Goal: Information Seeking & Learning: Learn about a topic

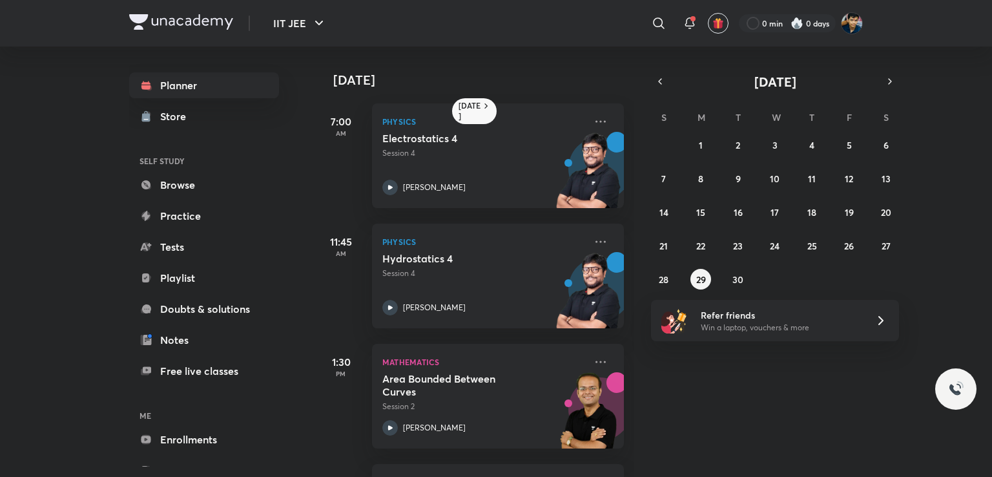
scroll to position [30, 5]
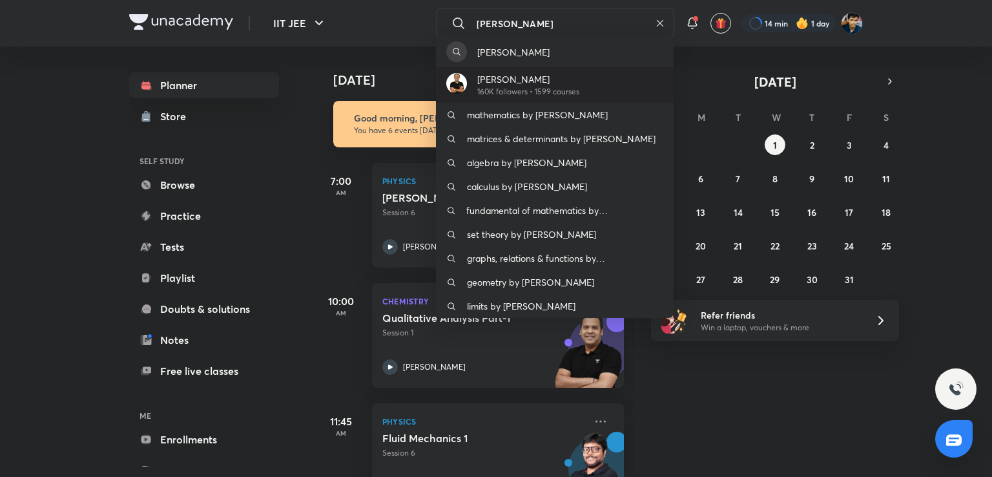
type input "vineet loomba"
click at [529, 78] on p "[PERSON_NAME]" at bounding box center [529, 79] width 102 height 14
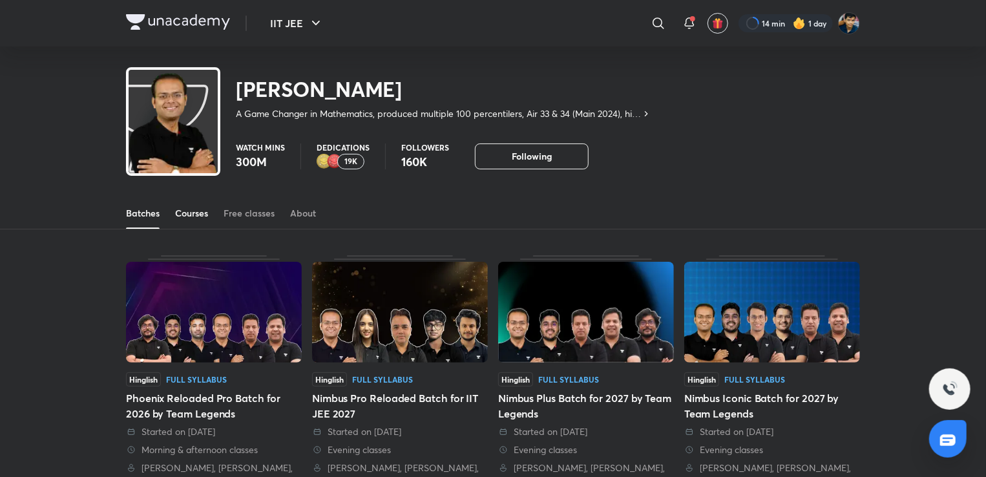
click at [185, 207] on div "Courses" at bounding box center [191, 213] width 33 height 13
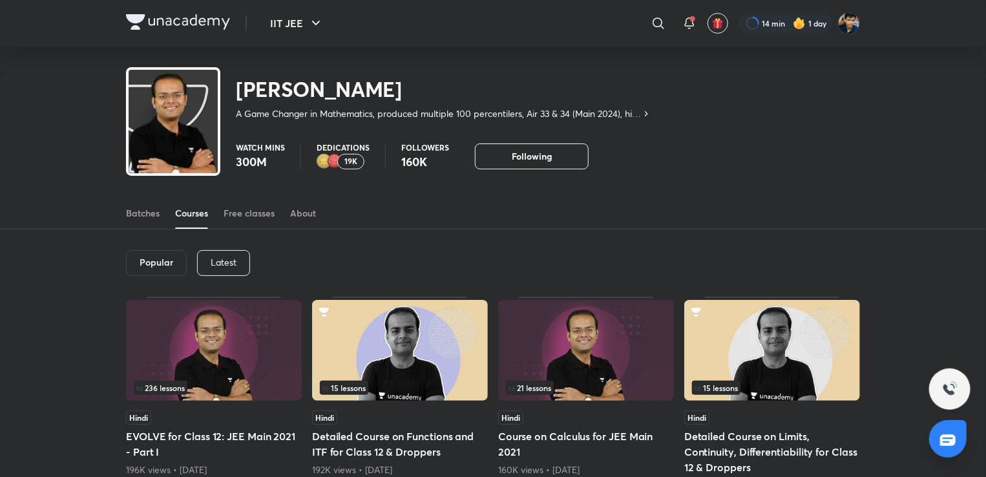
click at [226, 261] on p "Latest" at bounding box center [224, 262] width 26 height 10
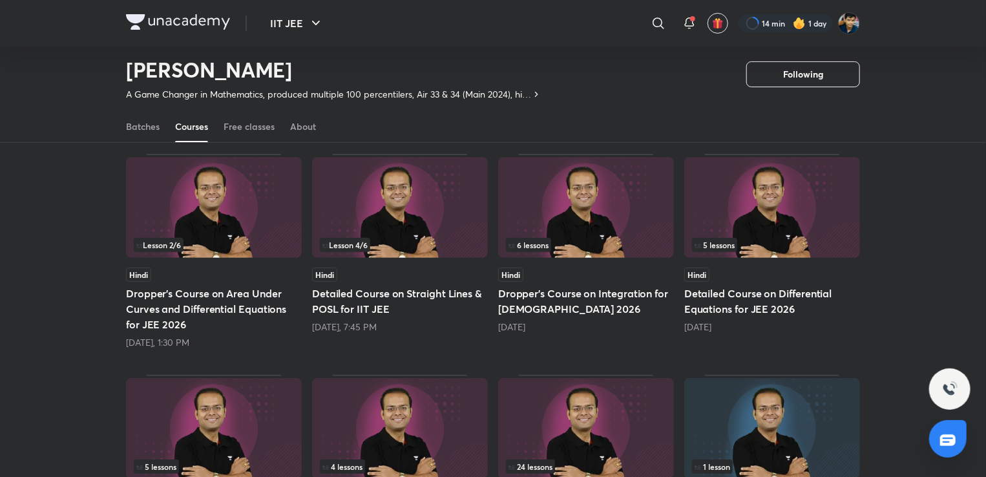
scroll to position [106, 0]
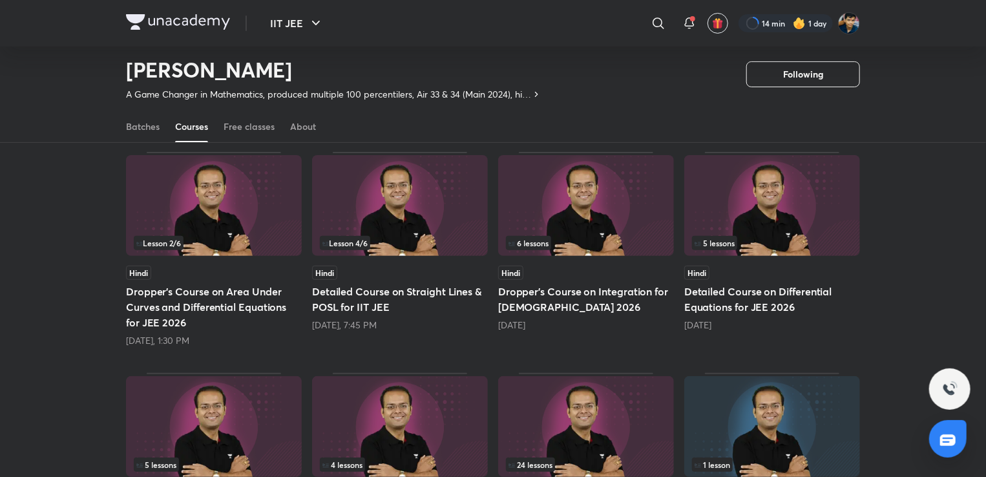
click at [265, 251] on img at bounding box center [214, 205] width 176 height 101
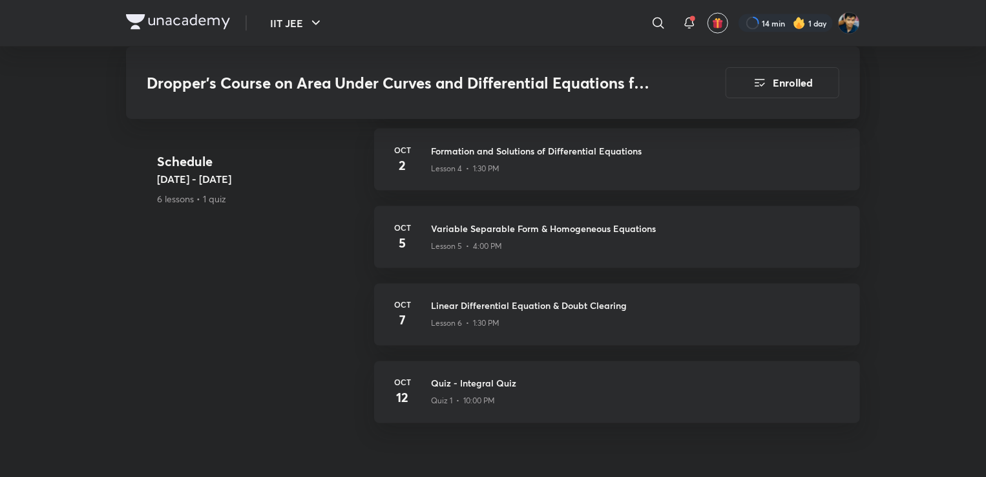
scroll to position [974, 0]
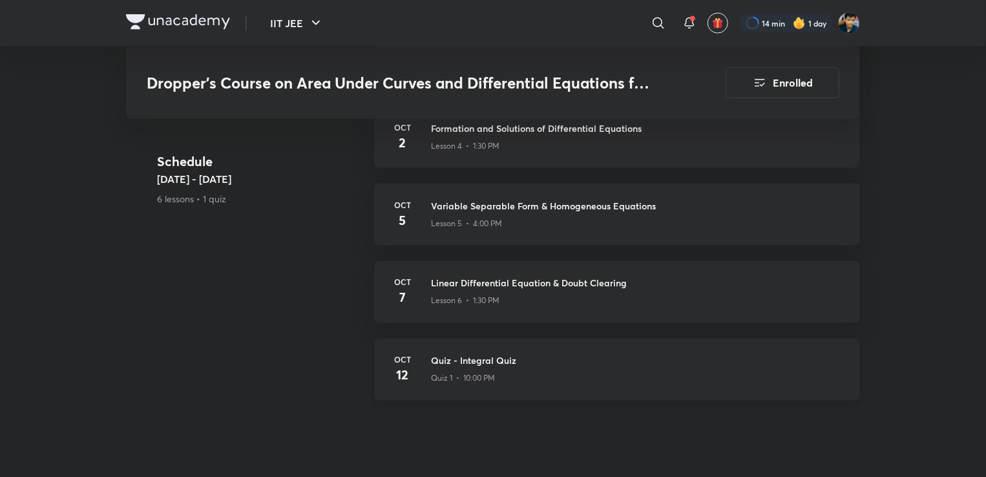
click at [514, 388] on div "Oct 12 Quiz - Integral Quiz Quiz 1 • 10:00 PM" at bounding box center [617, 370] width 486 height 62
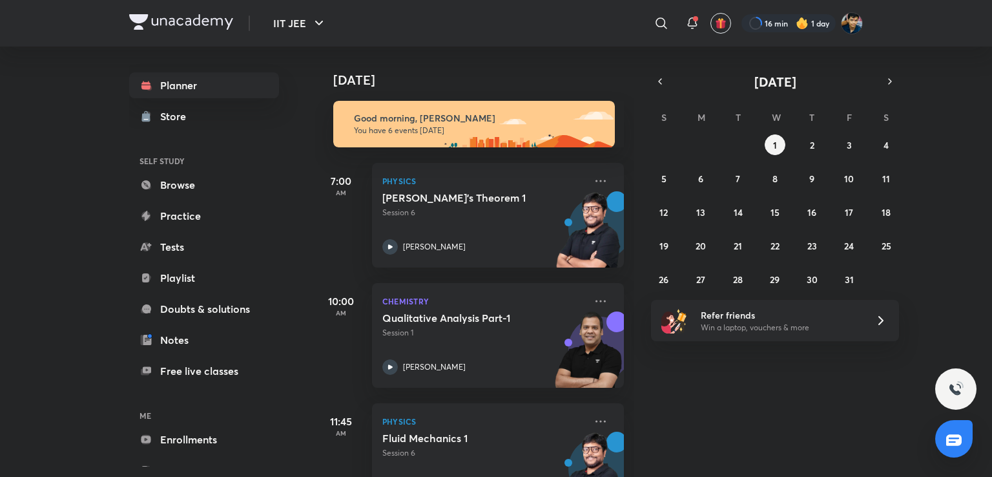
scroll to position [193, 0]
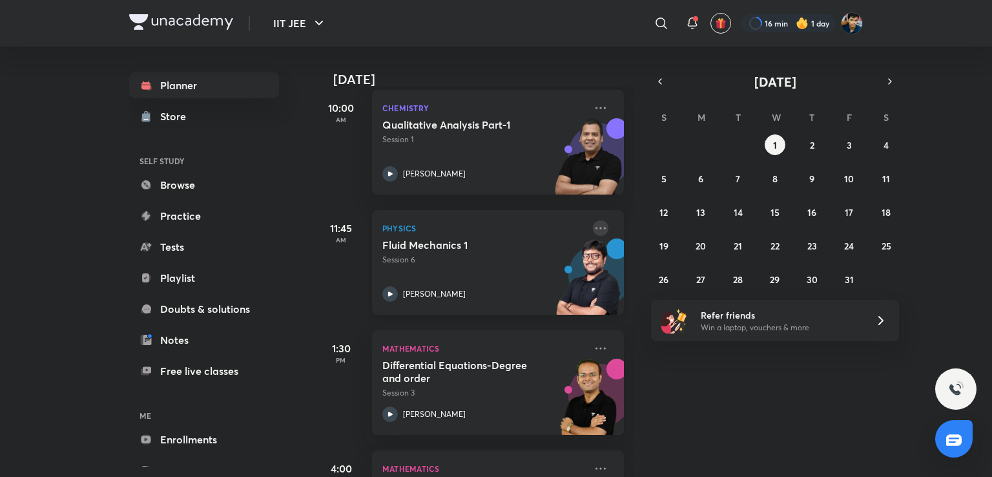
click at [593, 234] on icon at bounding box center [601, 228] width 16 height 16
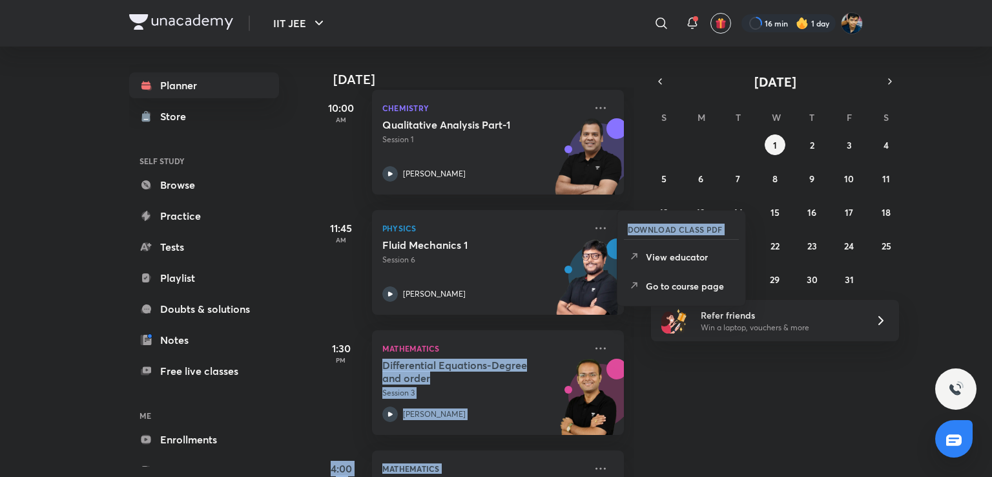
drag, startPoint x: 632, startPoint y: 258, endPoint x: 640, endPoint y: 312, distance: 54.9
click at [640, 312] on div "Today Today Good morning, SHREYANSH You have 6 events today 7:00 AM Physics Gau…" at bounding box center [589, 262] width 548 height 430
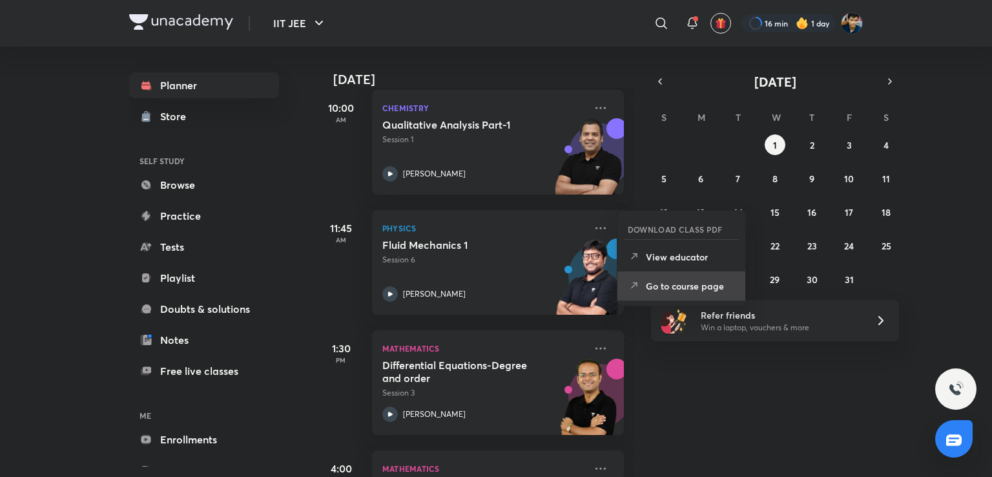
click at [639, 291] on icon at bounding box center [634, 285] width 13 height 13
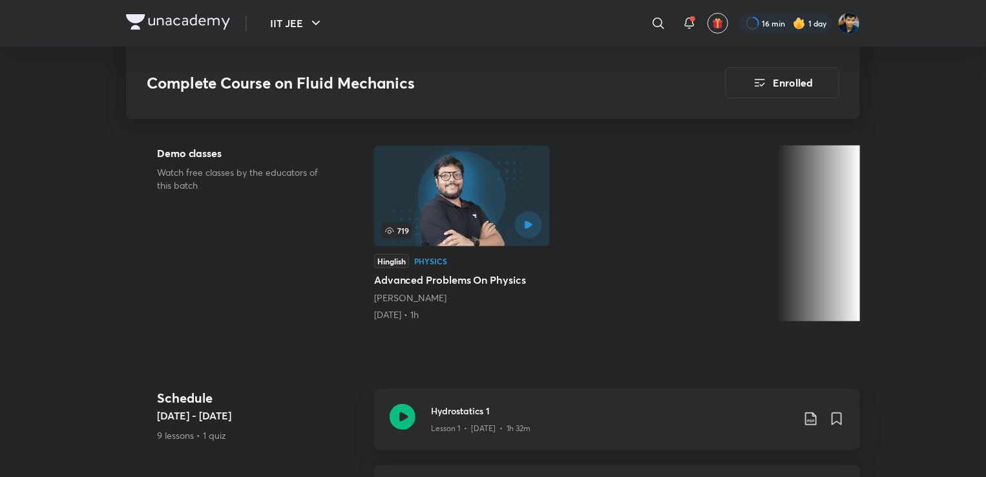
scroll to position [277, 0]
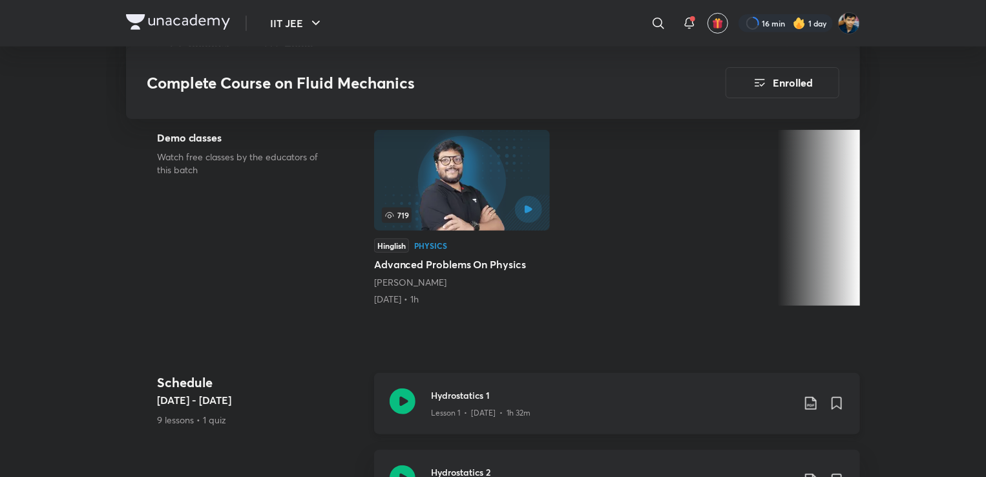
click at [468, 419] on div "Hydrostatics 1 Lesson 1 • Sep 26 • 1h 32m" at bounding box center [617, 403] width 486 height 61
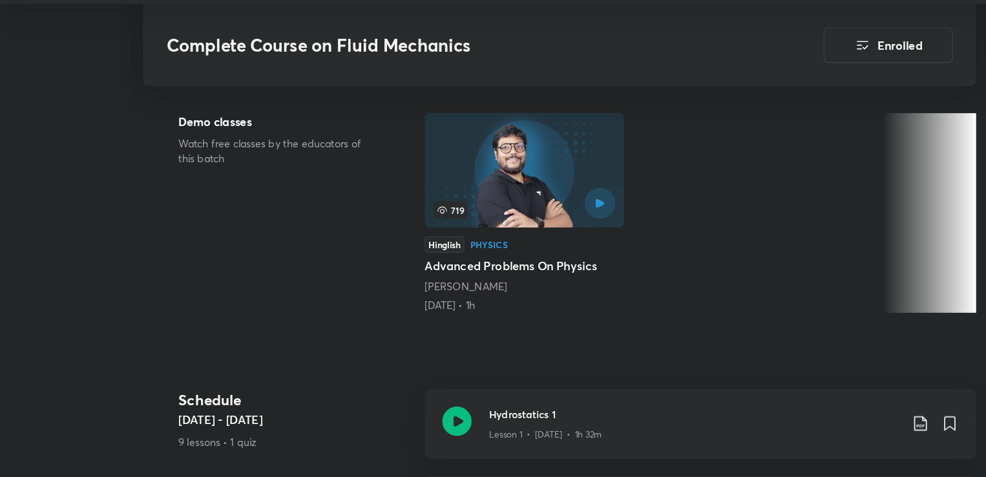
scroll to position [264, 0]
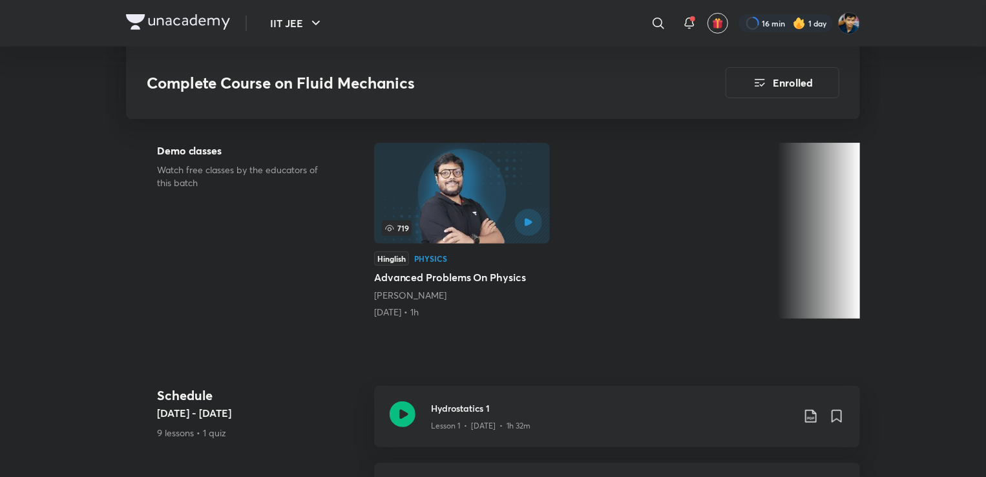
scroll to position [277, 0]
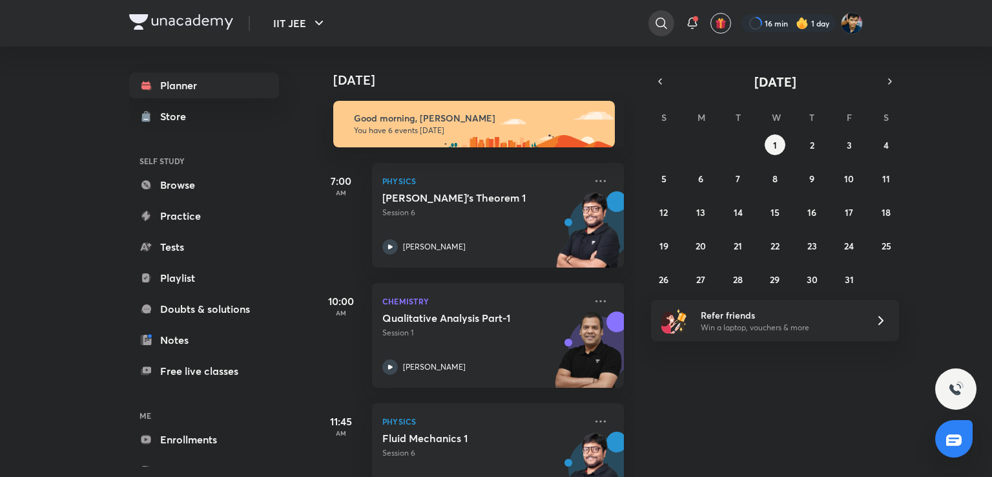
click at [655, 17] on icon at bounding box center [662, 24] width 16 height 16
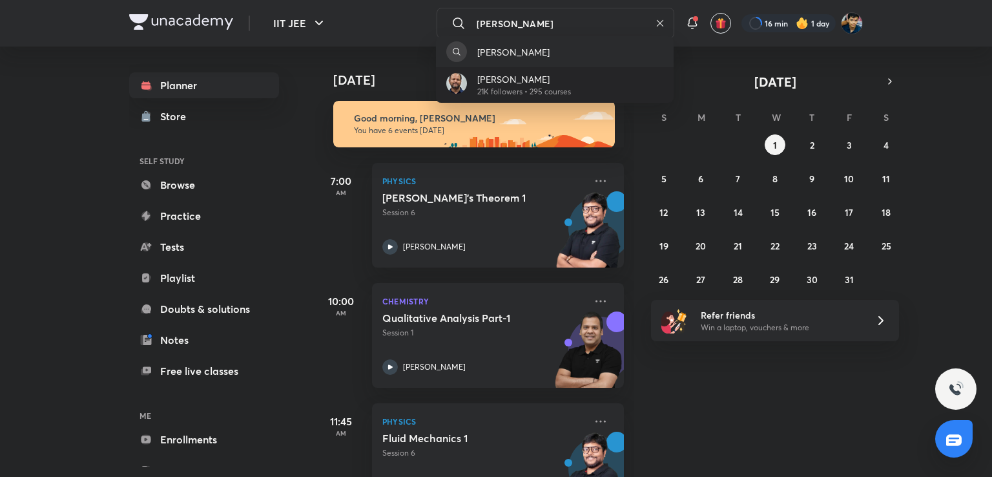
type input "nitin sachan"
click at [512, 75] on p "Nitin Sachan" at bounding box center [525, 79] width 94 height 14
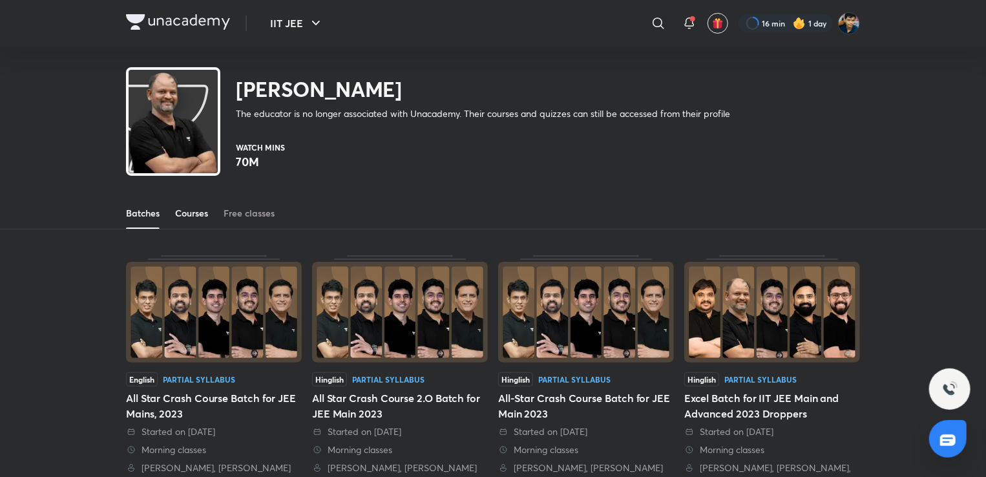
click at [196, 207] on div "Courses" at bounding box center [191, 213] width 33 height 13
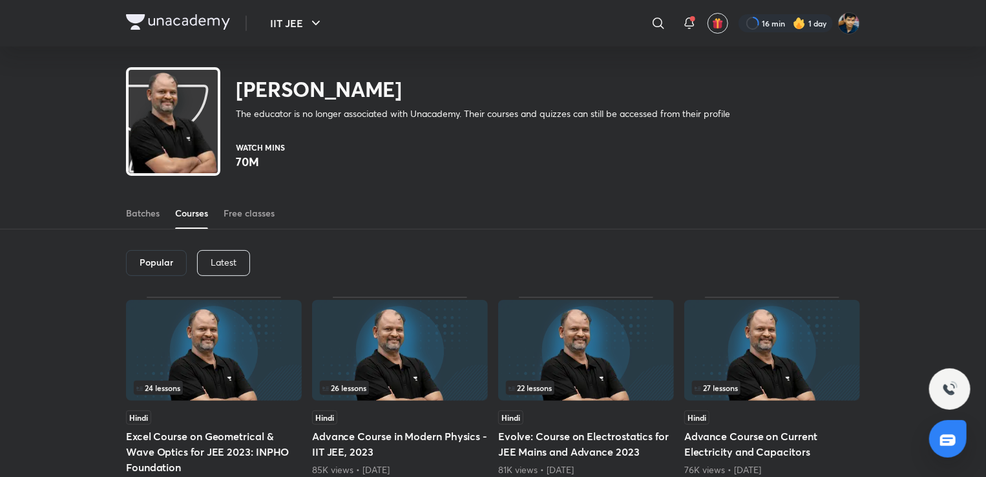
click at [222, 269] on div "Latest" at bounding box center [223, 263] width 53 height 26
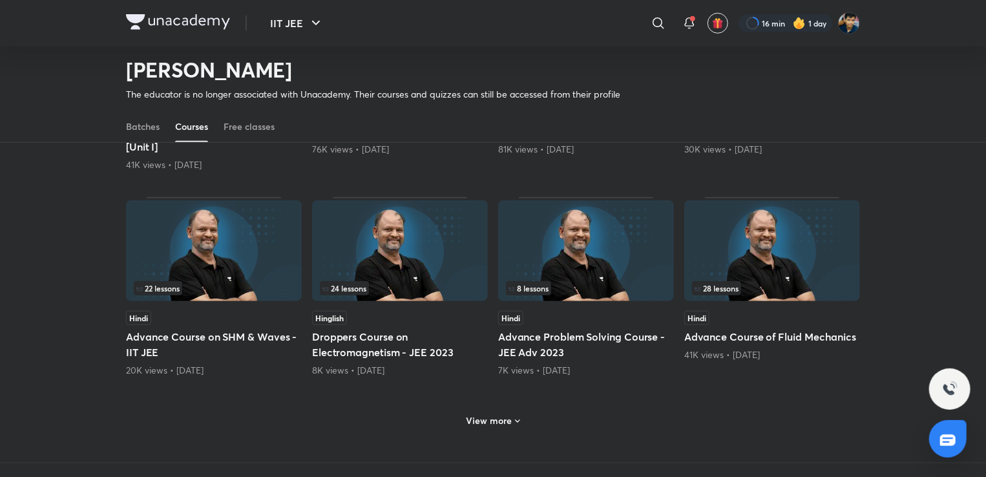
scroll to position [490, 0]
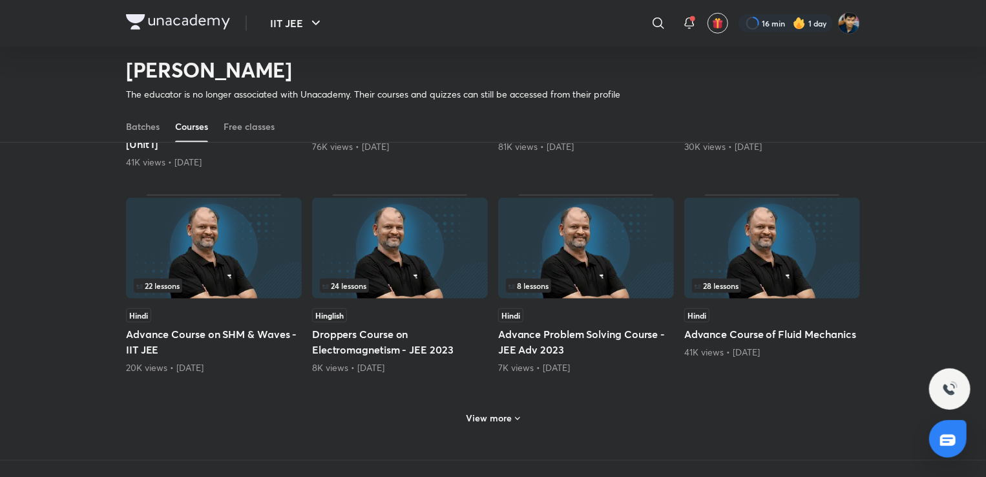
click at [530, 412] on div "View more" at bounding box center [493, 417] width 734 height 34
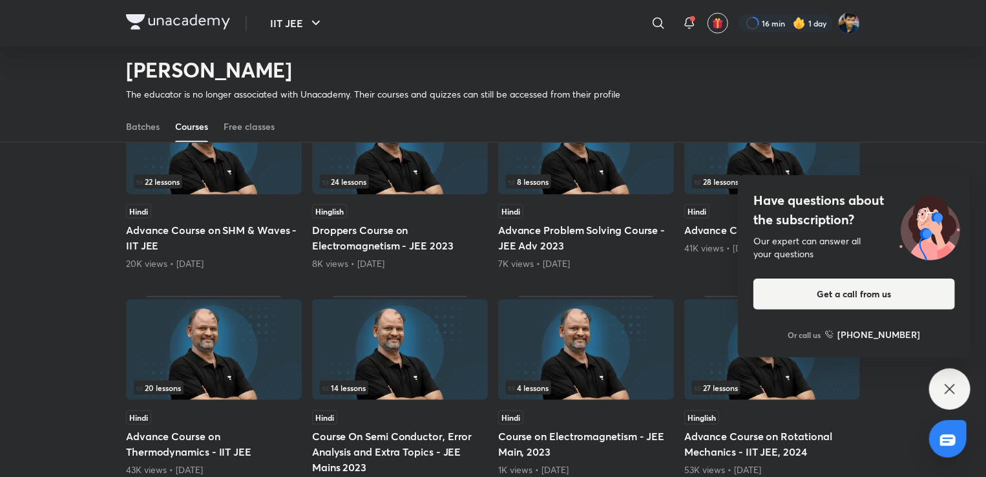
scroll to position [607, 0]
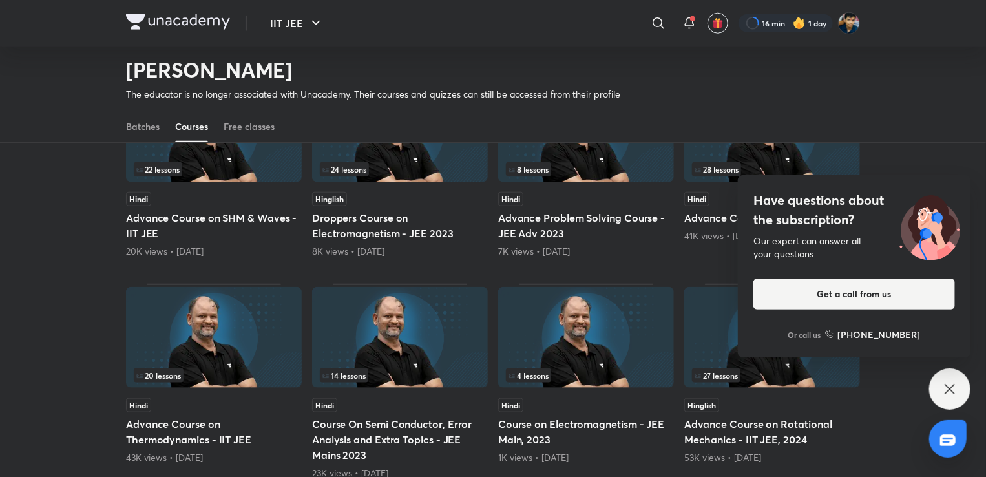
click at [945, 401] on div "Have questions about the subscription? Our expert can answer all your questions…" at bounding box center [949, 388] width 41 height 41
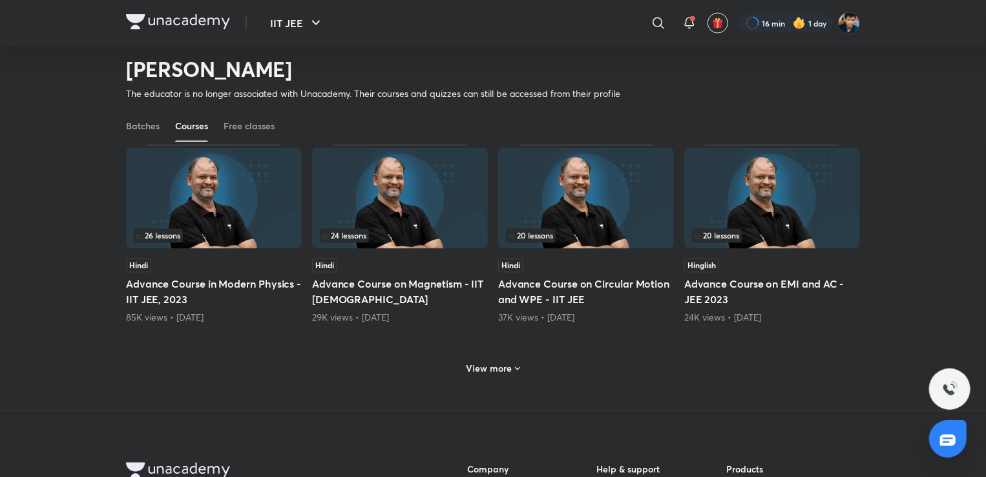
scroll to position [1189, 0]
click at [496, 362] on h6 "View more" at bounding box center [490, 368] width 46 height 13
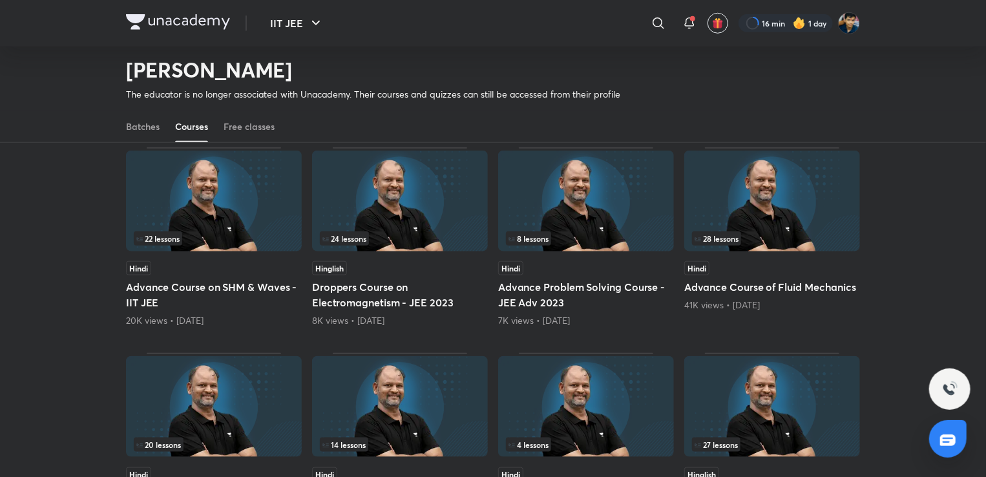
scroll to position [536, 0]
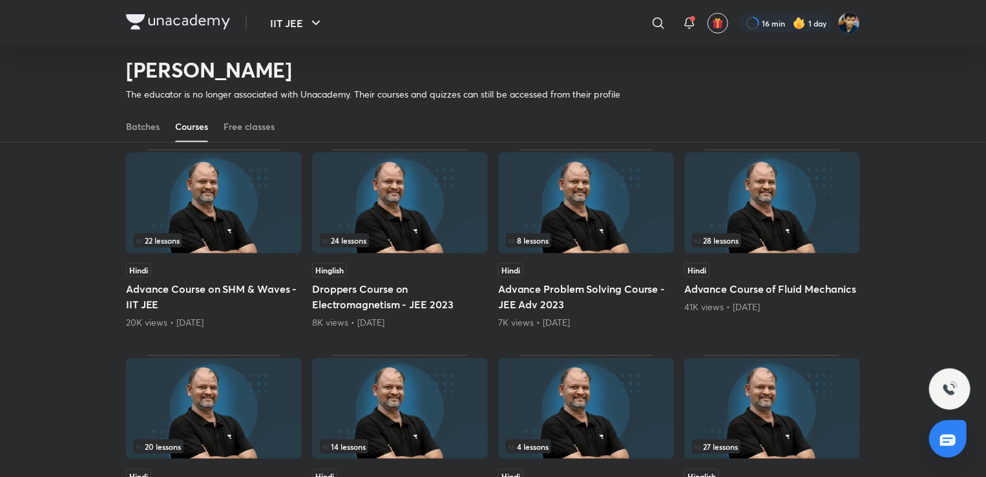
click at [801, 226] on img at bounding box center [772, 202] width 176 height 101
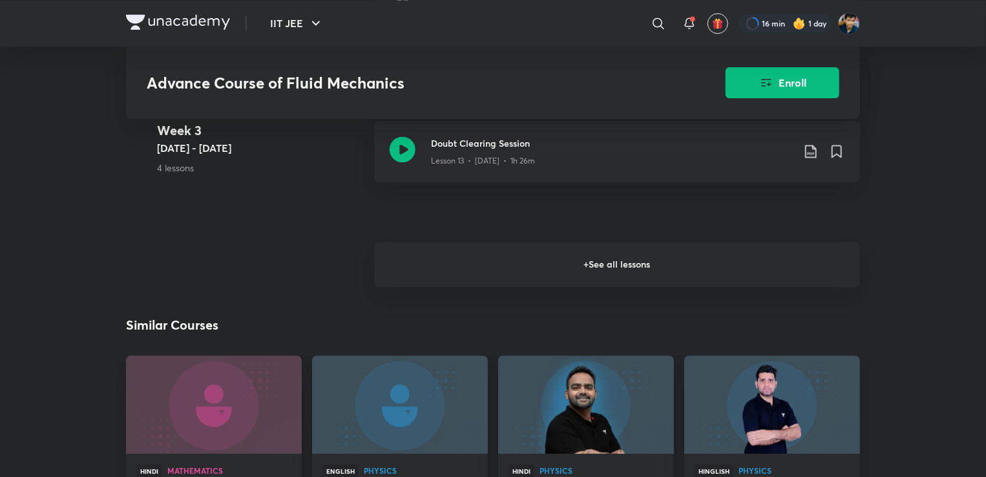
scroll to position [1376, 0]
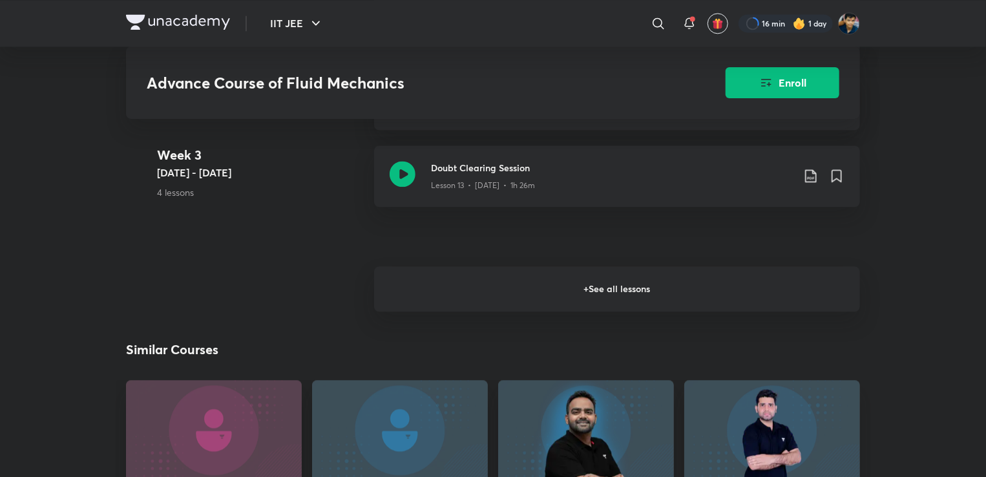
click at [591, 281] on h6 "+ See all lessons" at bounding box center [617, 288] width 486 height 45
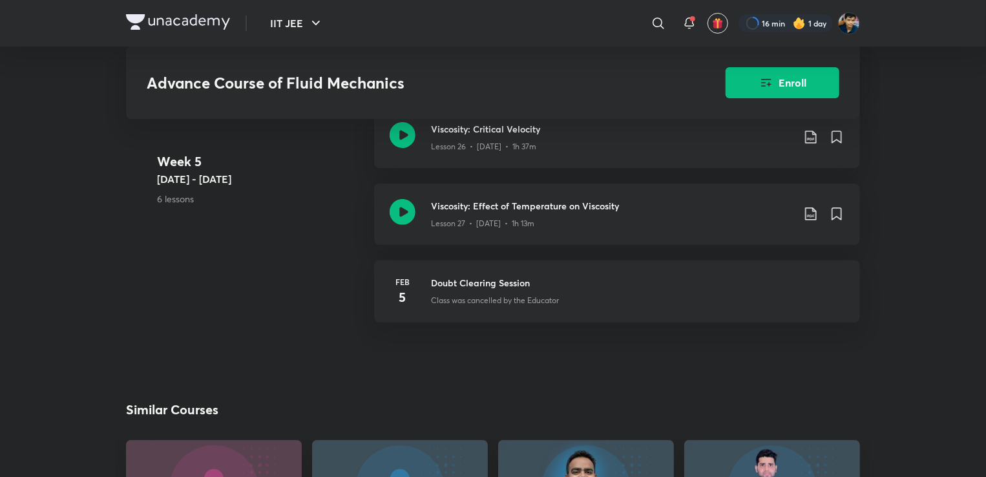
scroll to position [2547, 0]
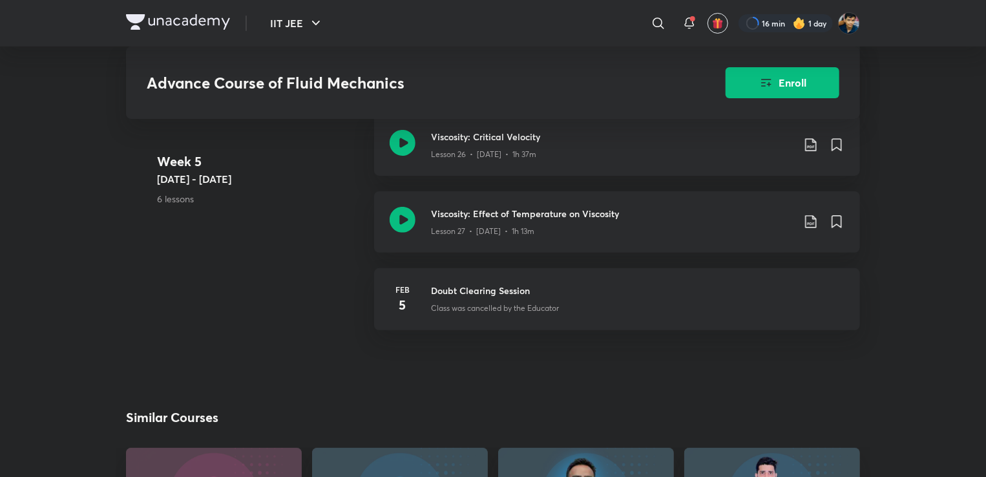
scroll to position [536, 0]
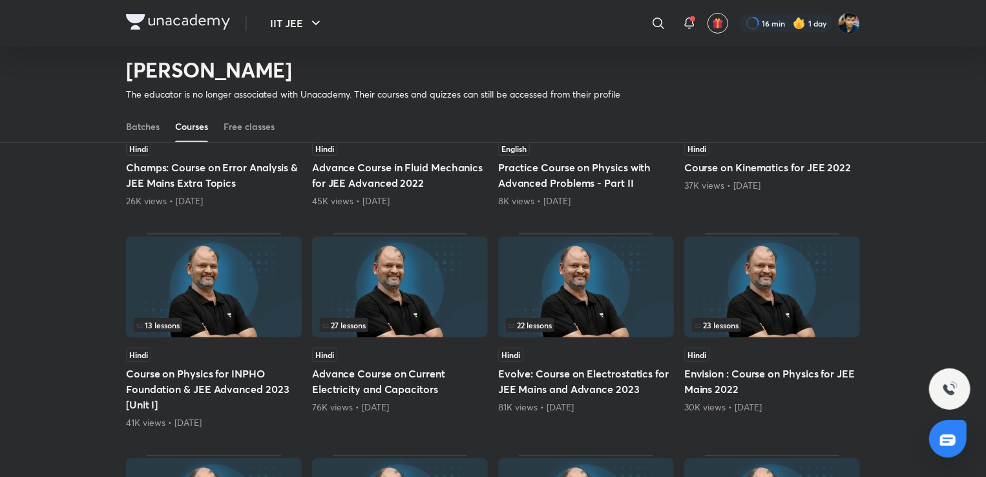
scroll to position [231, 0]
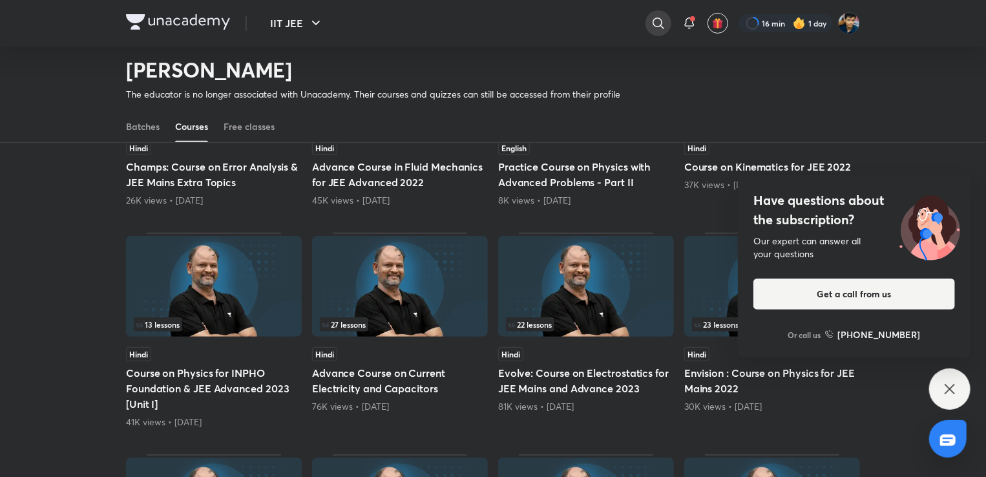
click at [653, 25] on icon at bounding box center [659, 24] width 16 height 16
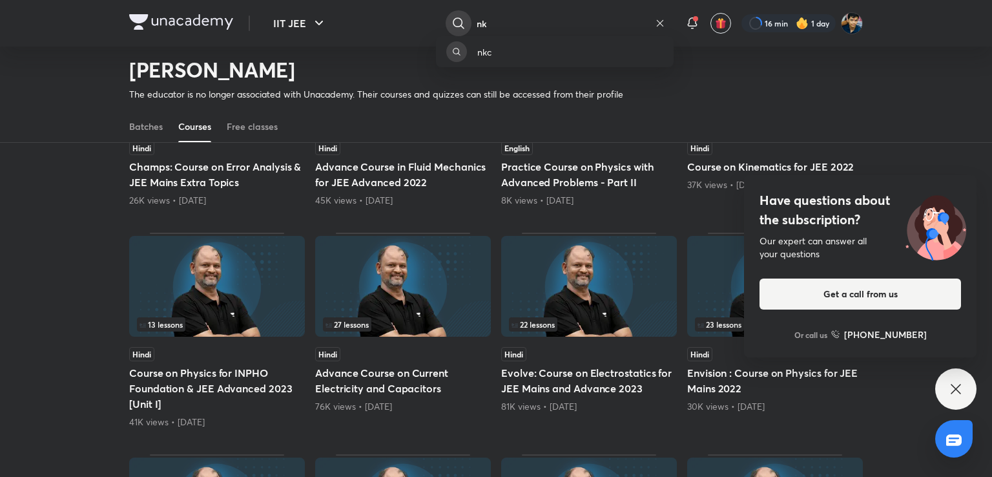
type input "n"
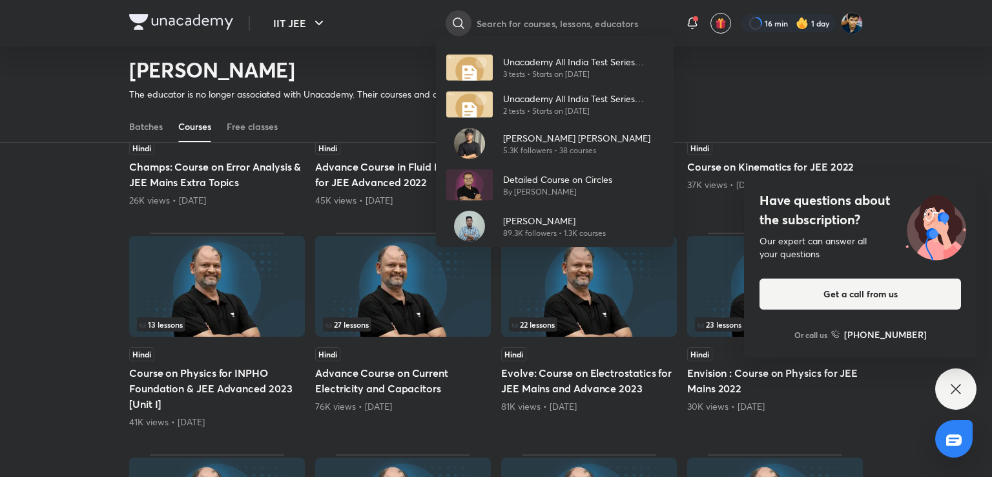
type input "a"
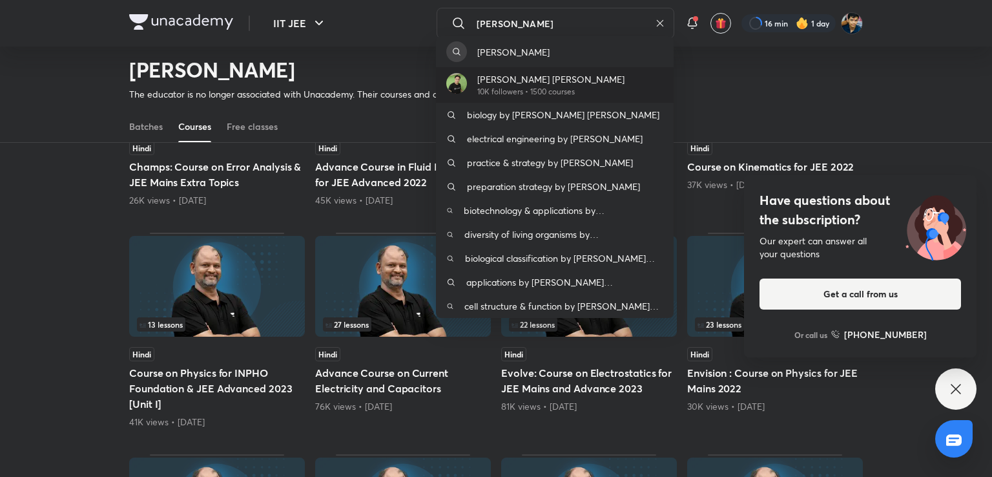
type input "alok kumar"
click at [567, 74] on p "Alok Kumar Bajpai" at bounding box center [551, 79] width 147 height 14
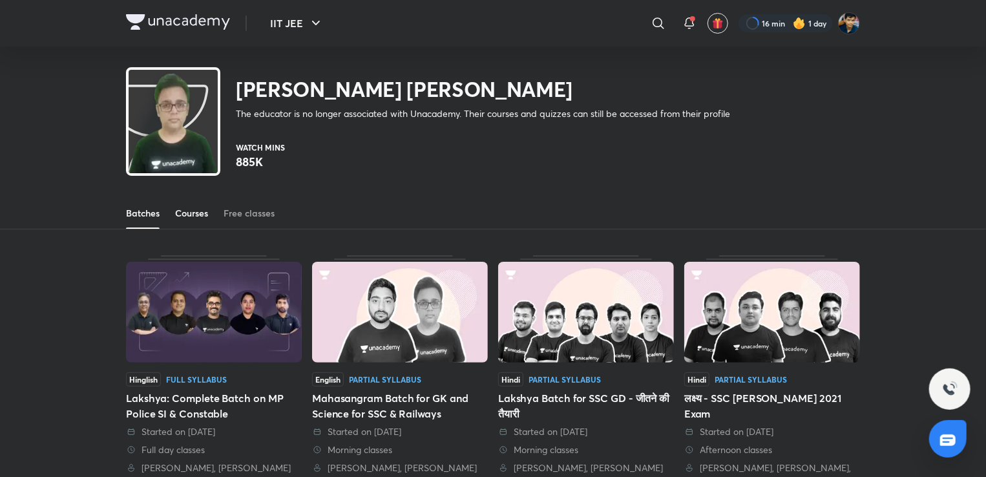
click at [191, 208] on div "Courses" at bounding box center [191, 213] width 33 height 13
click at [662, 36] on div "​" at bounding box center [664, 23] width 16 height 31
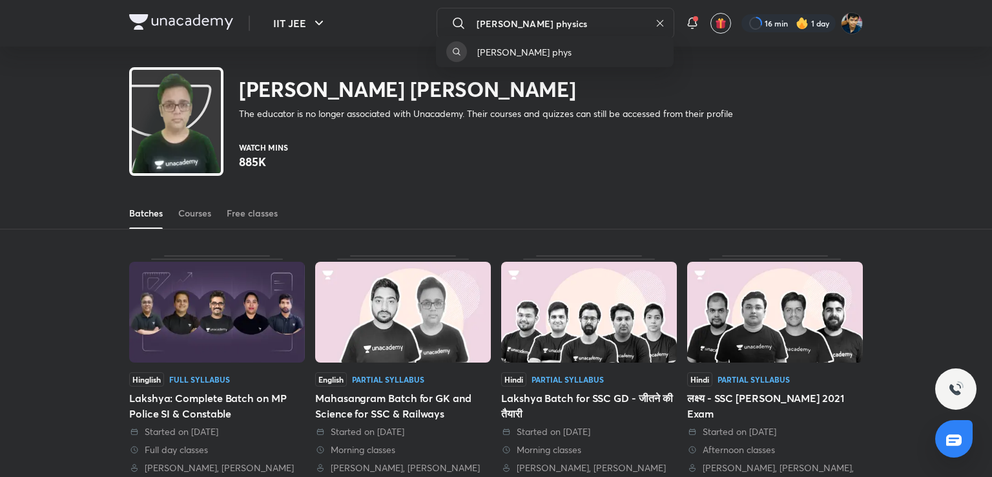
type input "alok kumar physics"
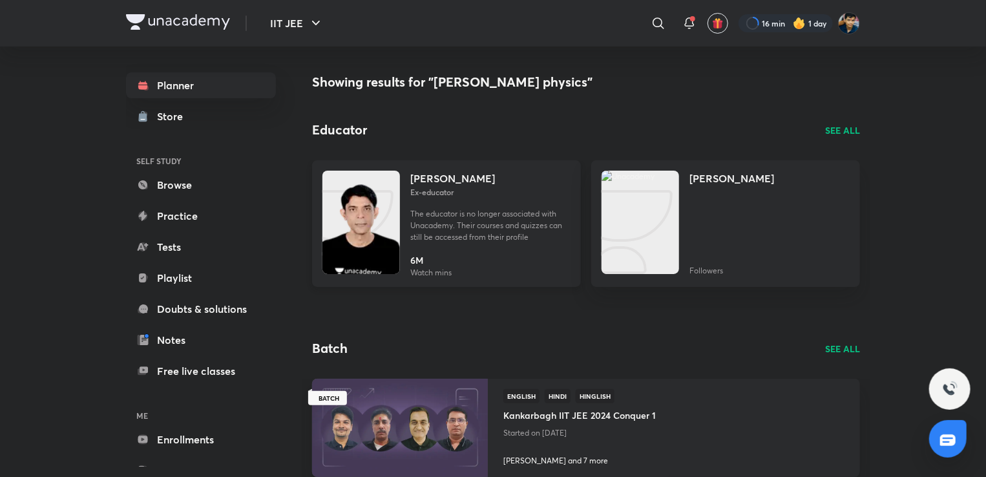
click at [359, 215] on img at bounding box center [361, 235] width 78 height 103
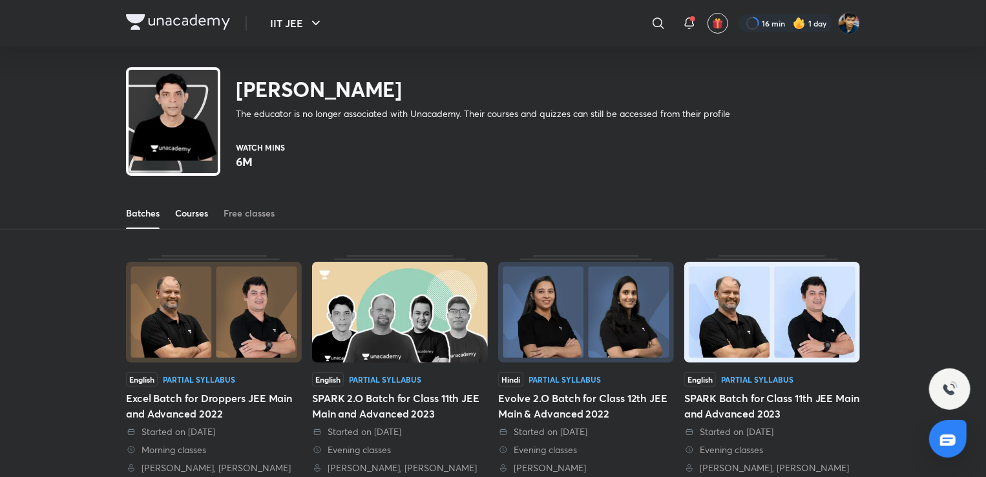
click at [202, 220] on link "Courses" at bounding box center [191, 213] width 33 height 31
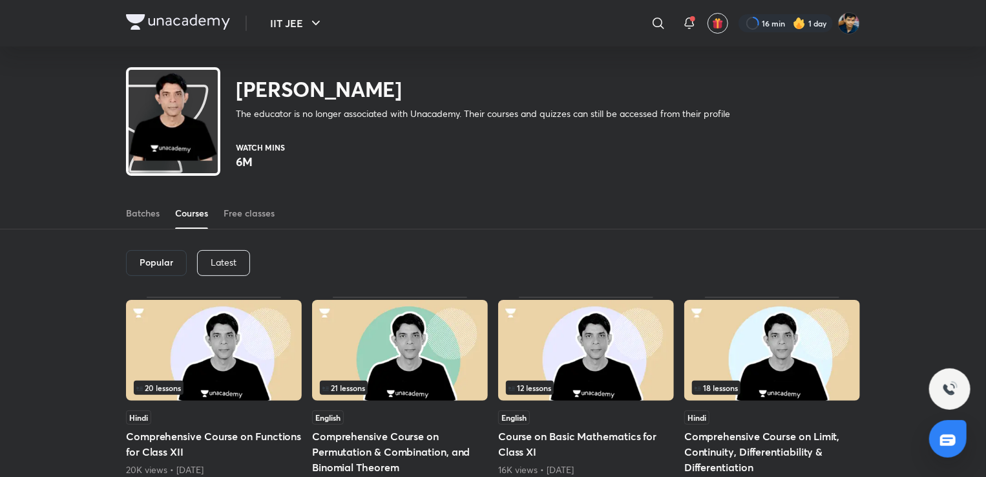
click at [220, 262] on p "Latest" at bounding box center [224, 262] width 26 height 10
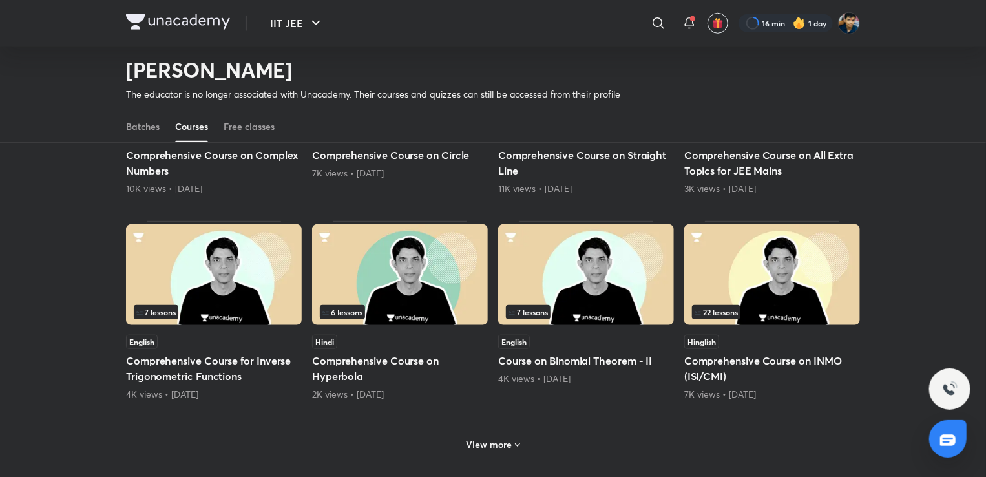
scroll to position [469, 0]
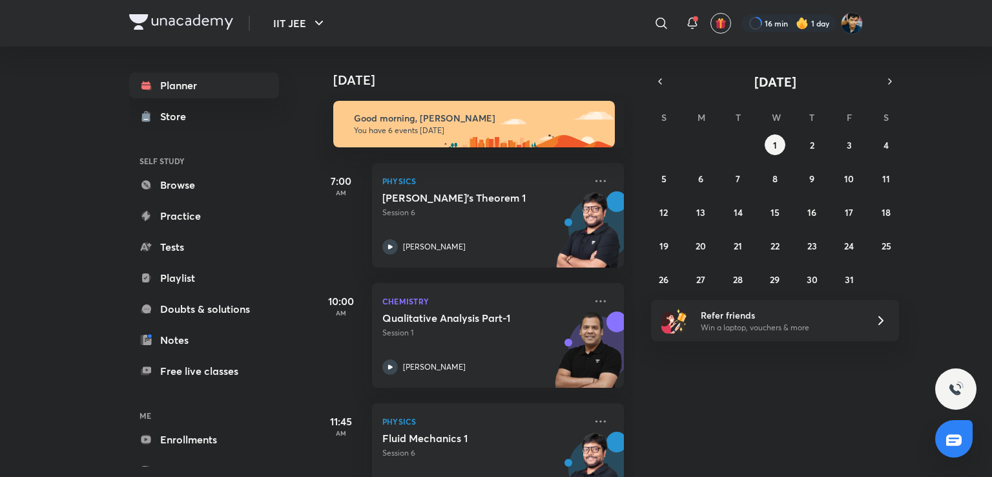
click at [651, 22] on div at bounding box center [662, 23] width 26 height 26
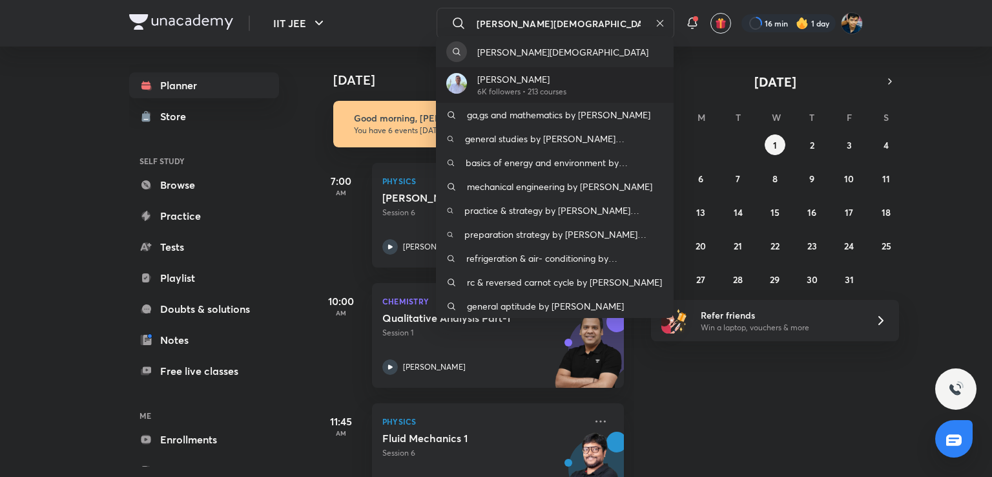
type input "[PERSON_NAME][DEMOGRAPHIC_DATA]"
click at [524, 85] on p "[PERSON_NAME]" at bounding box center [522, 79] width 89 height 14
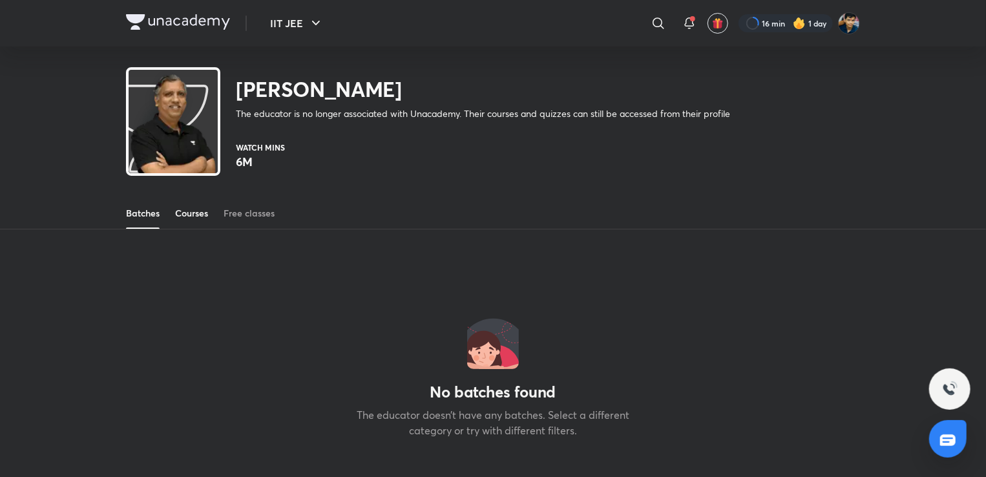
click at [193, 219] on div "Courses" at bounding box center [191, 213] width 33 height 13
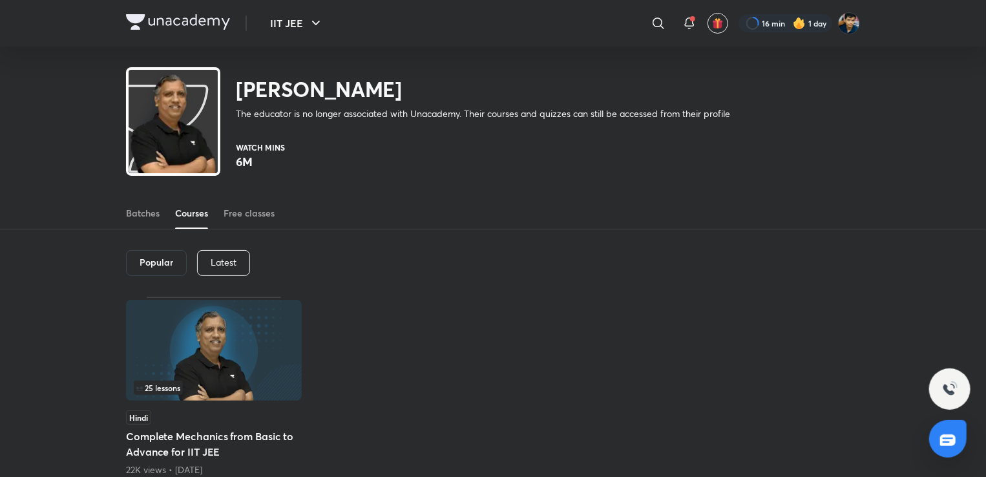
click at [216, 264] on p "Latest" at bounding box center [224, 262] width 26 height 10
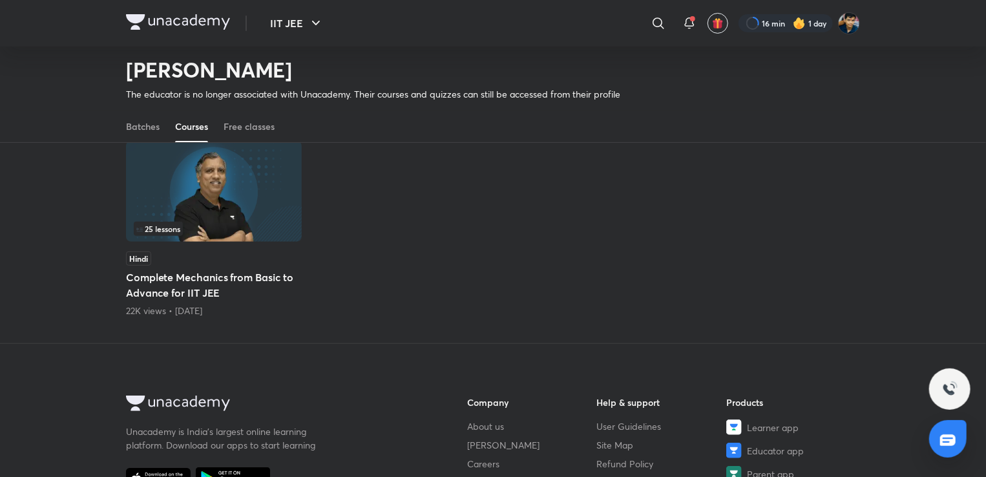
scroll to position [121, 0]
click at [200, 232] on div "25 lessons" at bounding box center [214, 227] width 160 height 14
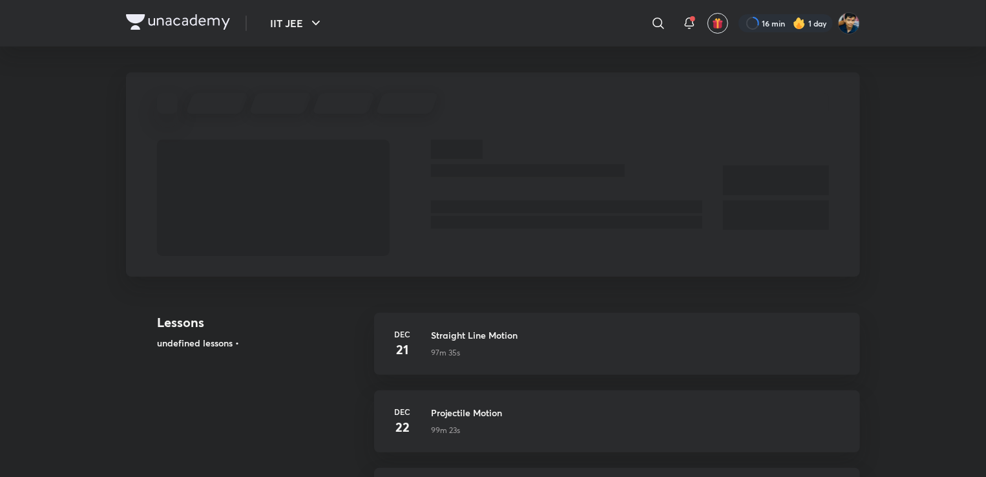
click at [645, 16] on div "​" at bounding box center [553, 23] width 238 height 31
click at [651, 23] on icon at bounding box center [659, 24] width 16 height 16
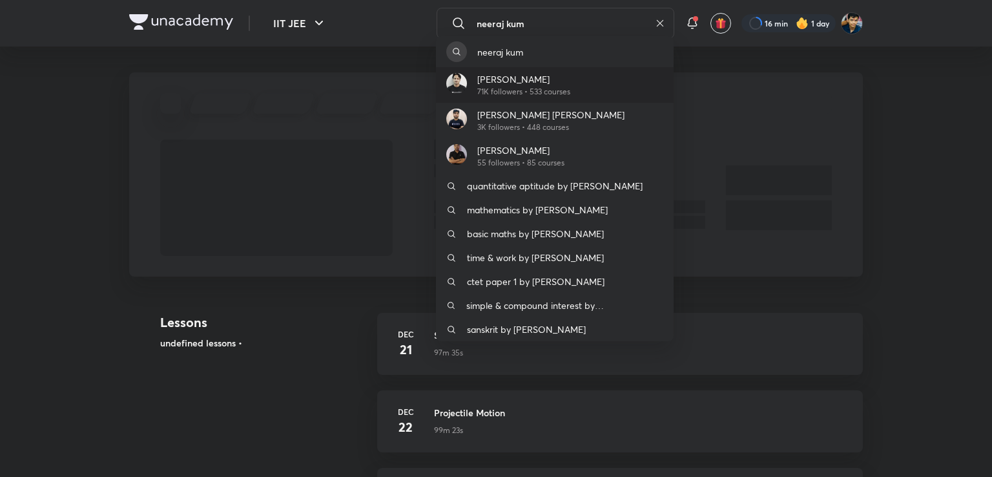
type input "neeraj kum"
click at [567, 73] on p "[PERSON_NAME]" at bounding box center [524, 79] width 93 height 14
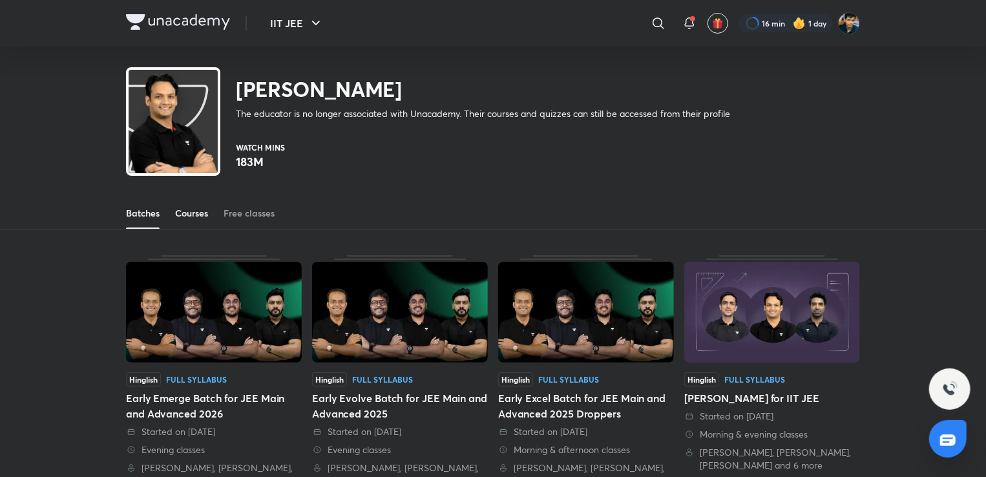
click at [196, 207] on div "Courses" at bounding box center [191, 213] width 33 height 13
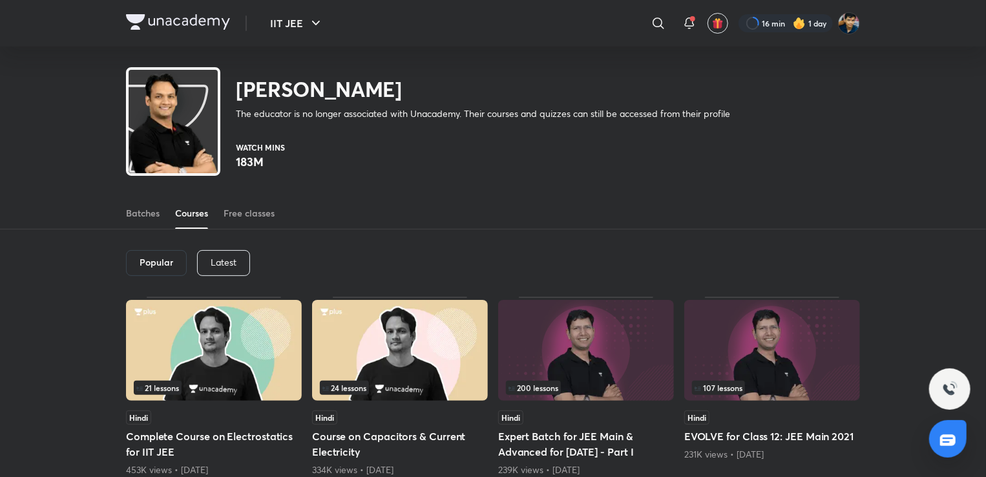
click at [227, 257] on p "Latest" at bounding box center [224, 262] width 26 height 10
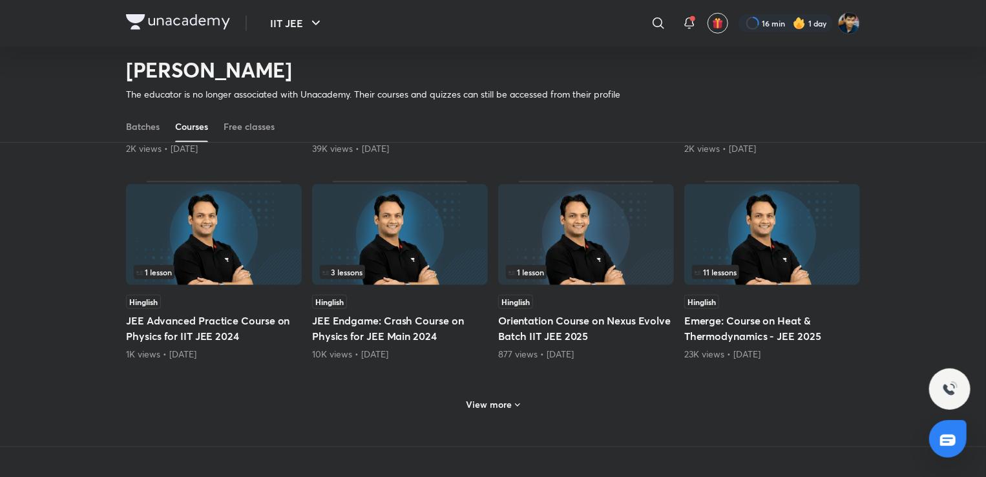
scroll to position [491, 0]
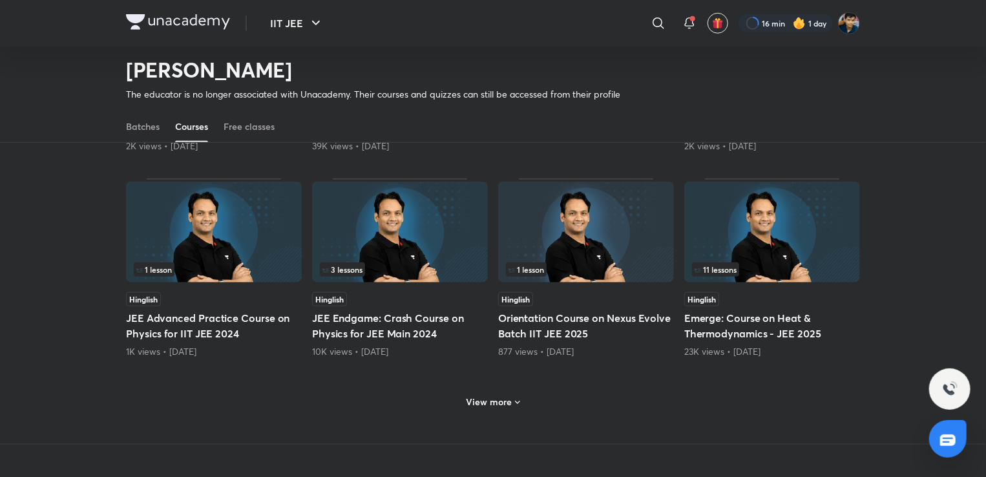
click at [472, 403] on h6 "View more" at bounding box center [490, 401] width 46 height 13
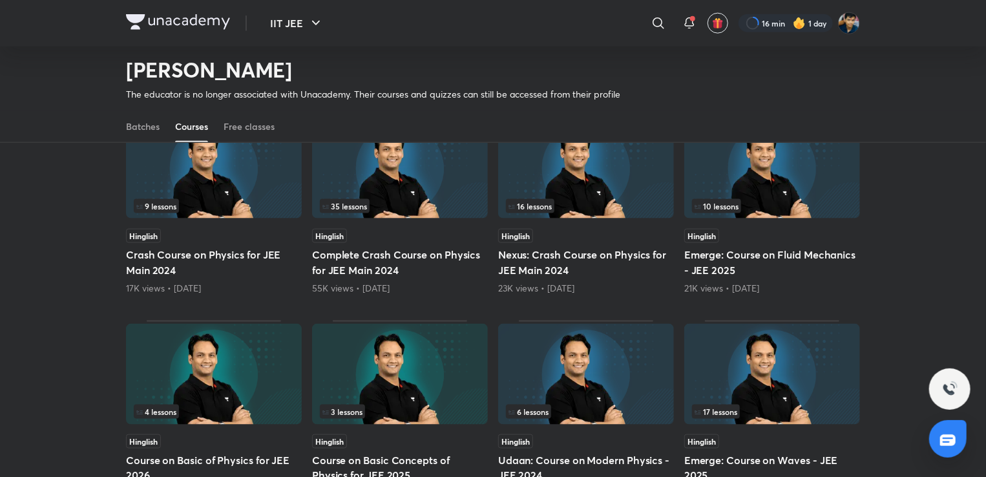
scroll to position [752, 0]
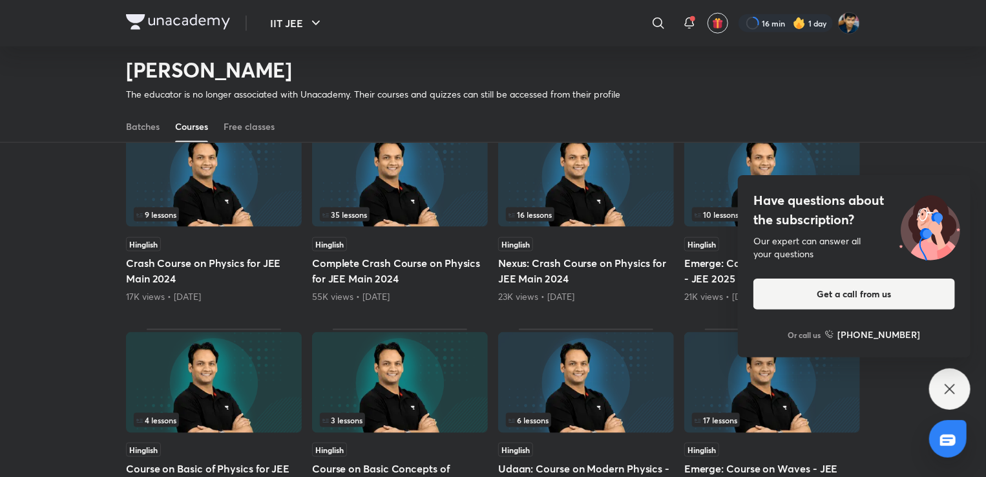
click at [706, 235] on div "10 lessons Hinglish Emerge: Course on Fluid Mechanics - JEE 2025 21K views • 1 …" at bounding box center [772, 213] width 176 height 180
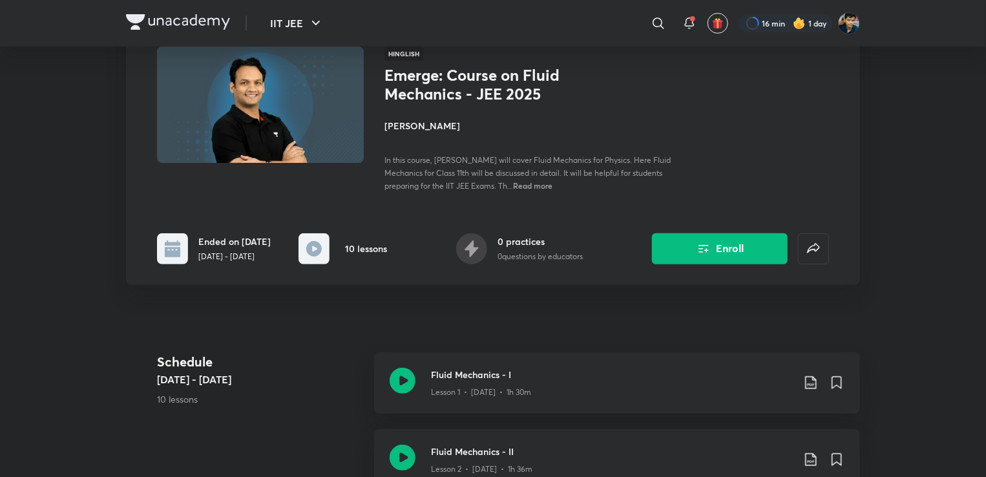
scroll to position [89, 0]
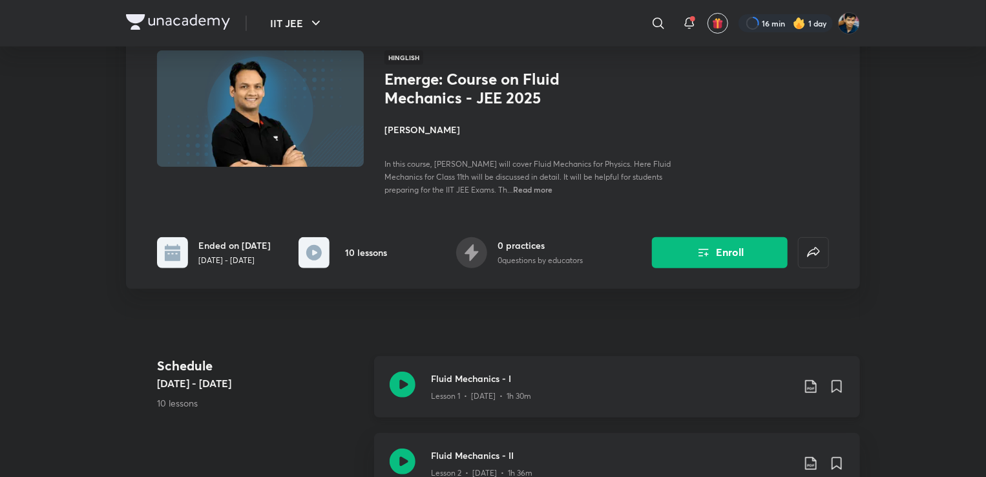
click at [572, 385] on div "Lesson 1 • Dec 1 • 1h 30m" at bounding box center [612, 393] width 362 height 17
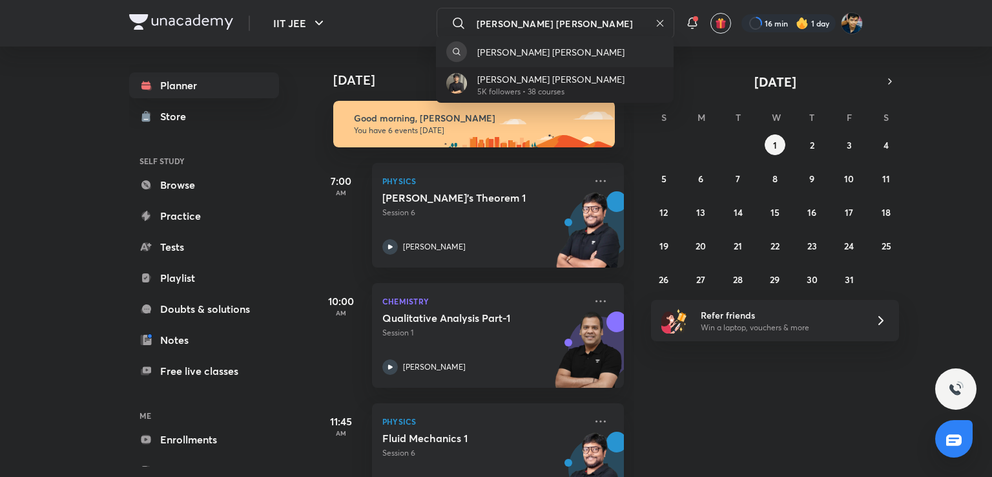
type input "[PERSON_NAME] [PERSON_NAME]"
click at [549, 80] on p "[PERSON_NAME] [PERSON_NAME]" at bounding box center [551, 79] width 147 height 14
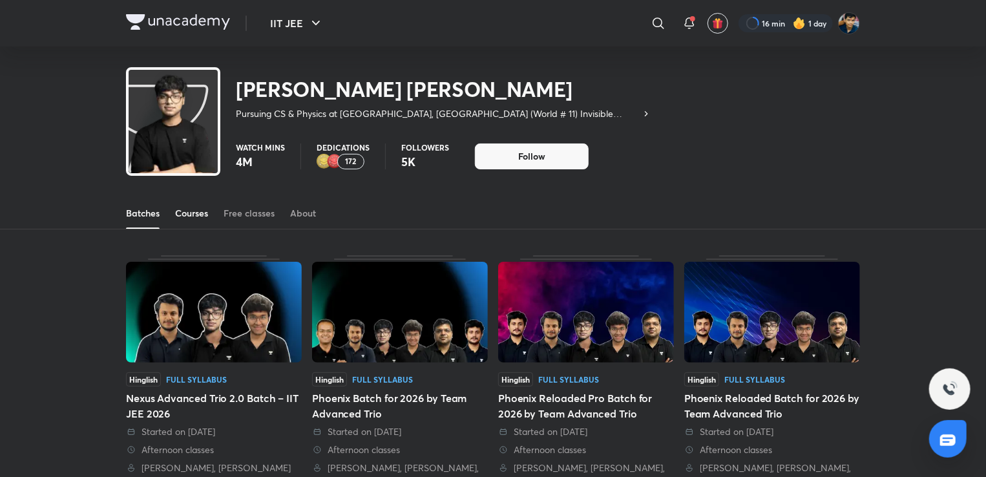
click at [198, 210] on div "Courses" at bounding box center [191, 213] width 33 height 13
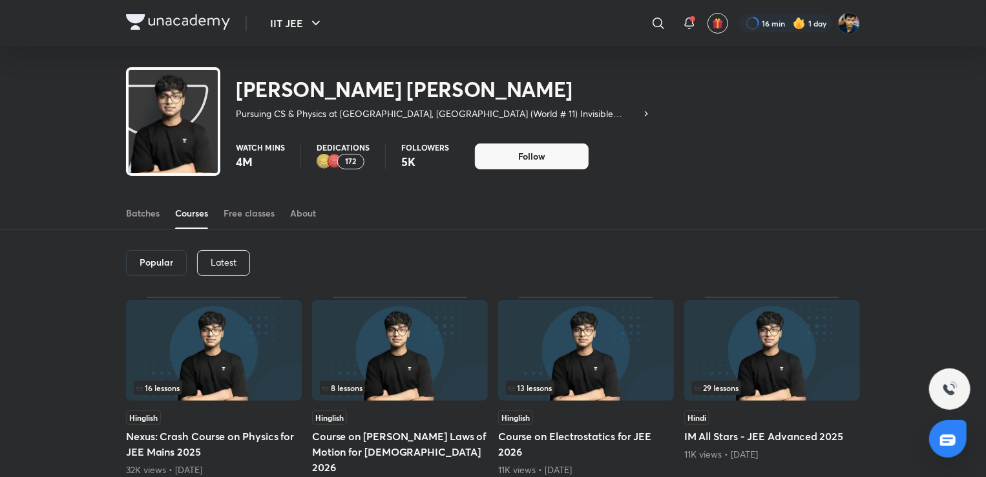
click at [218, 266] on p "Latest" at bounding box center [224, 262] width 26 height 10
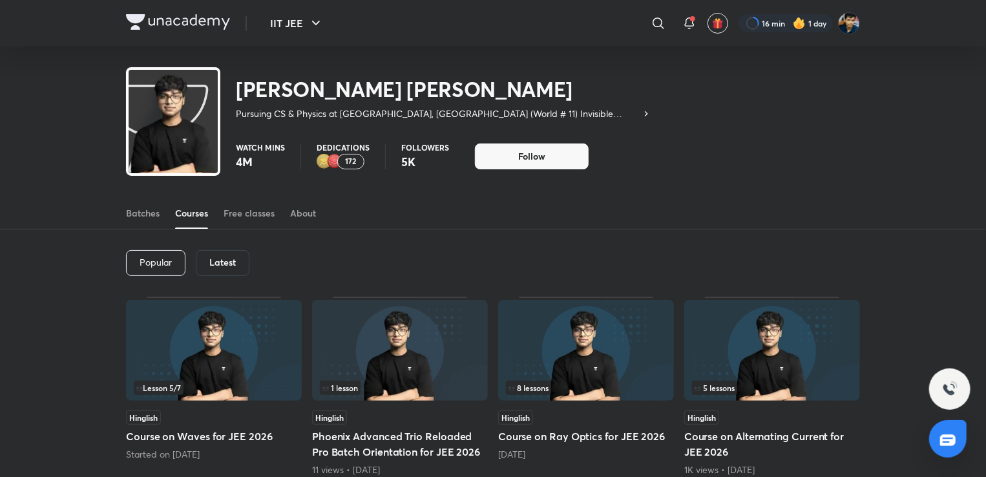
click at [354, 145] on p "Dedications" at bounding box center [343, 147] width 53 height 8
click at [350, 151] on p "Dedications" at bounding box center [343, 147] width 53 height 8
click at [346, 158] on p "172" at bounding box center [351, 161] width 11 height 9
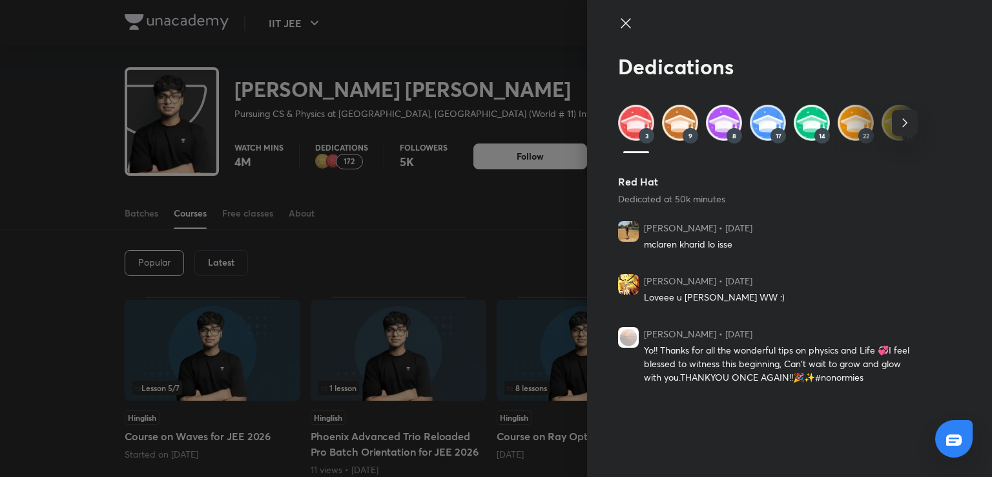
click at [690, 117] on img at bounding box center [680, 123] width 36 height 36
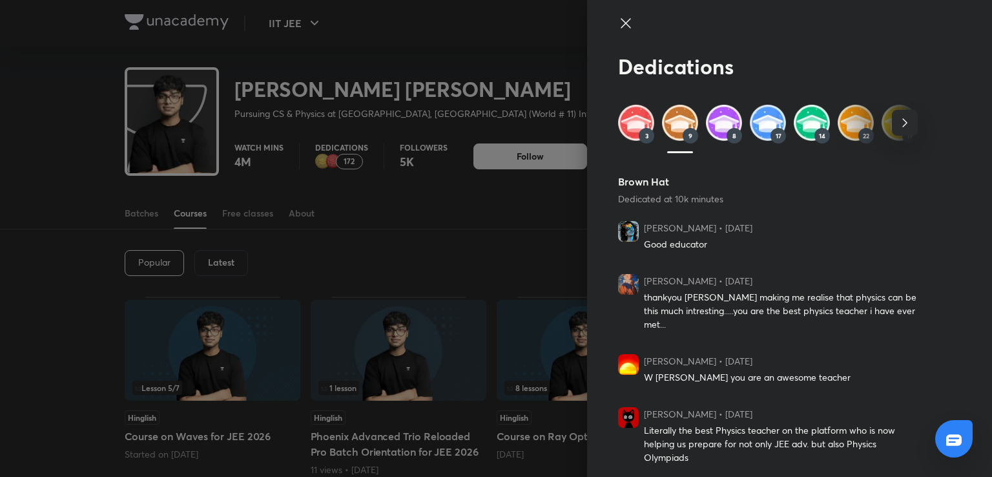
click at [721, 127] on img at bounding box center [724, 123] width 36 height 36
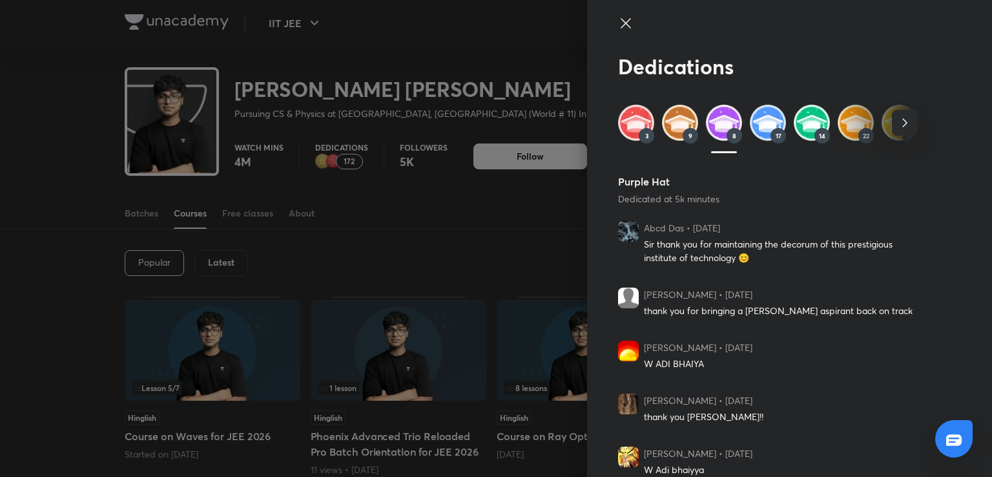
click at [750, 130] on img at bounding box center [768, 123] width 36 height 36
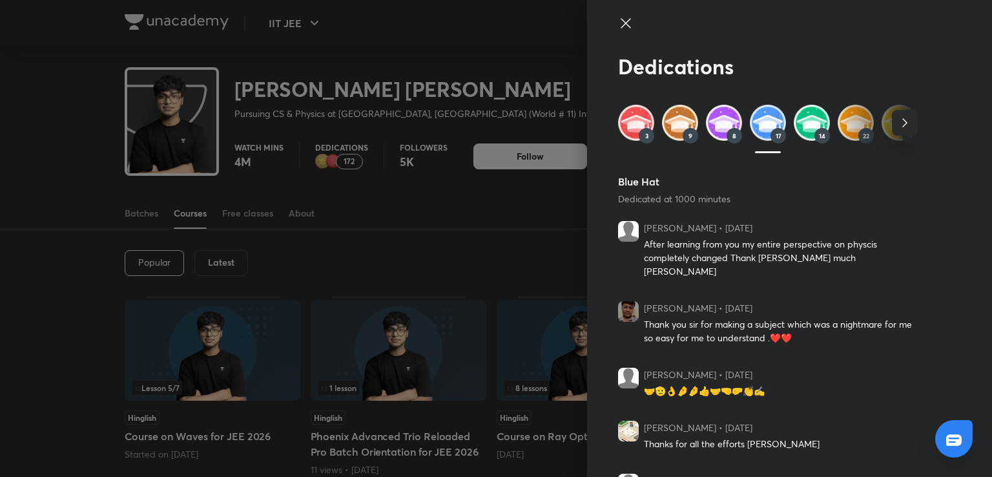
click at [782, 135] on div "3 9 8 17 14 22 19 17 63" at bounding box center [768, 129] width 300 height 48
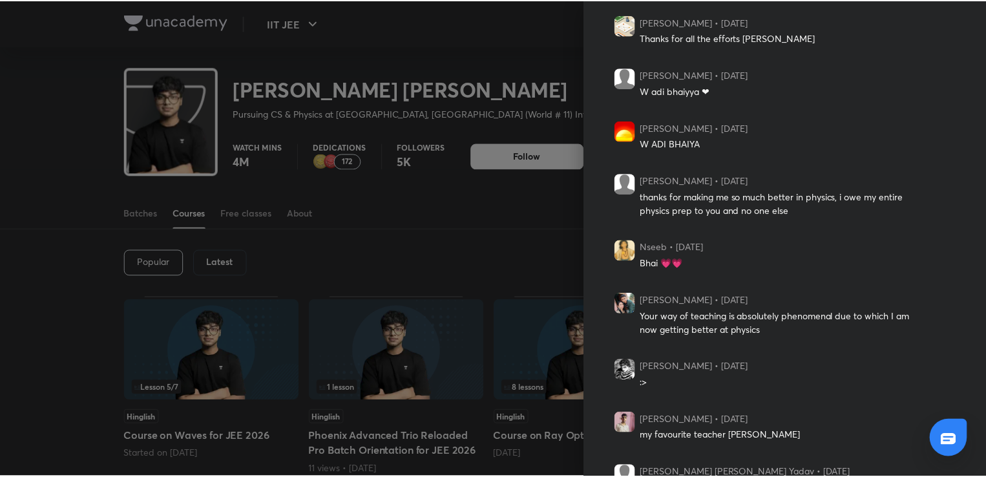
scroll to position [485, 0]
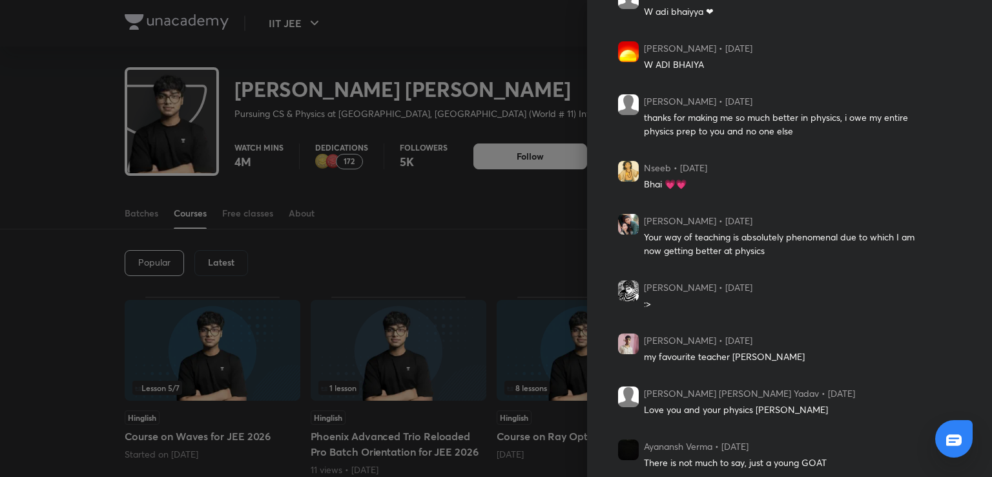
click at [456, 199] on div at bounding box center [496, 238] width 992 height 477
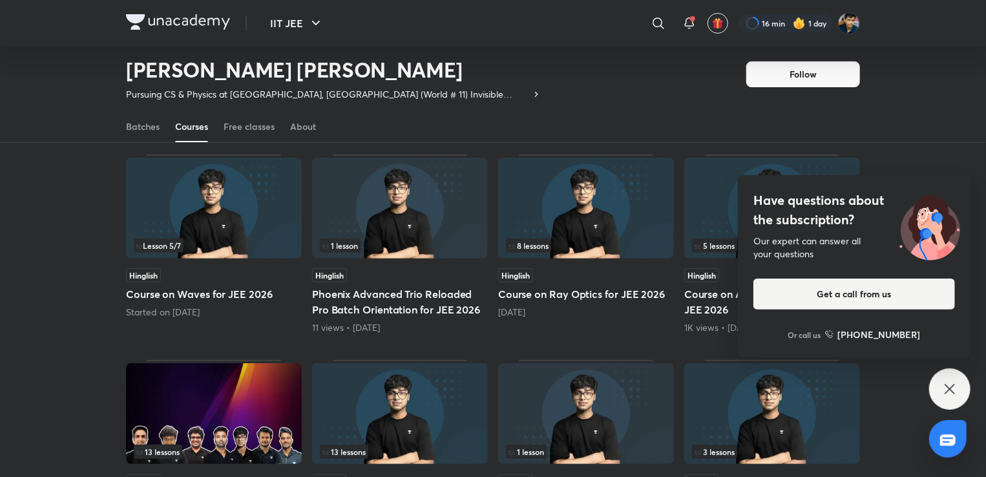
scroll to position [54, 0]
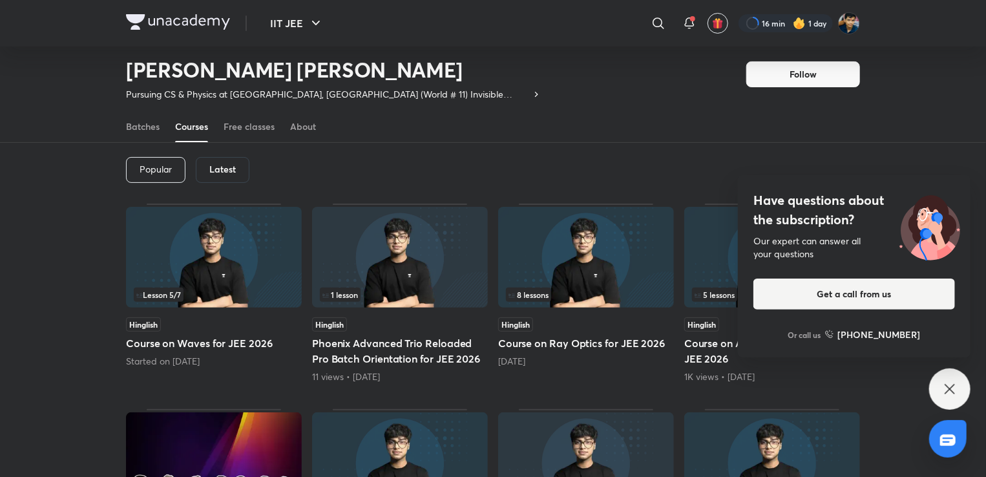
click at [212, 171] on h6 "Latest" at bounding box center [222, 169] width 26 height 10
click at [938, 386] on div "Have questions about the subscription? Our expert can answer all your questions…" at bounding box center [949, 388] width 41 height 41
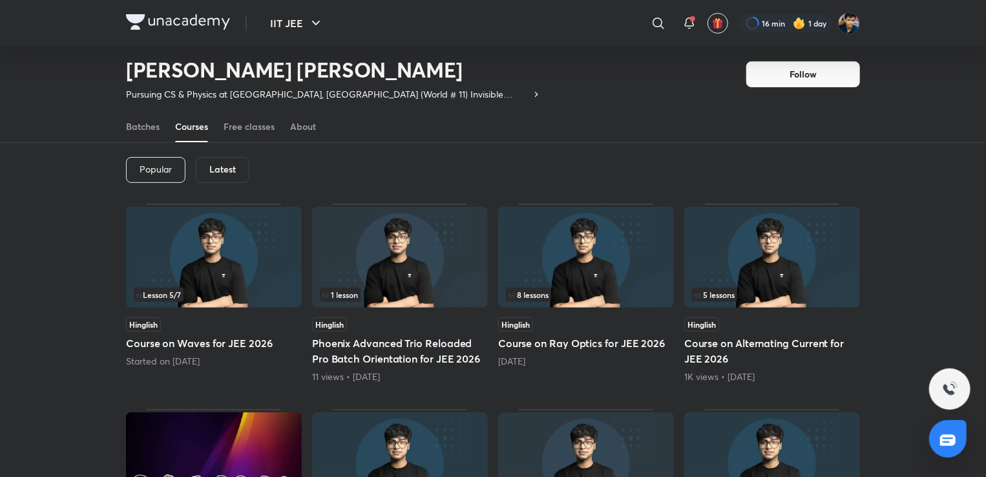
scroll to position [0, 0]
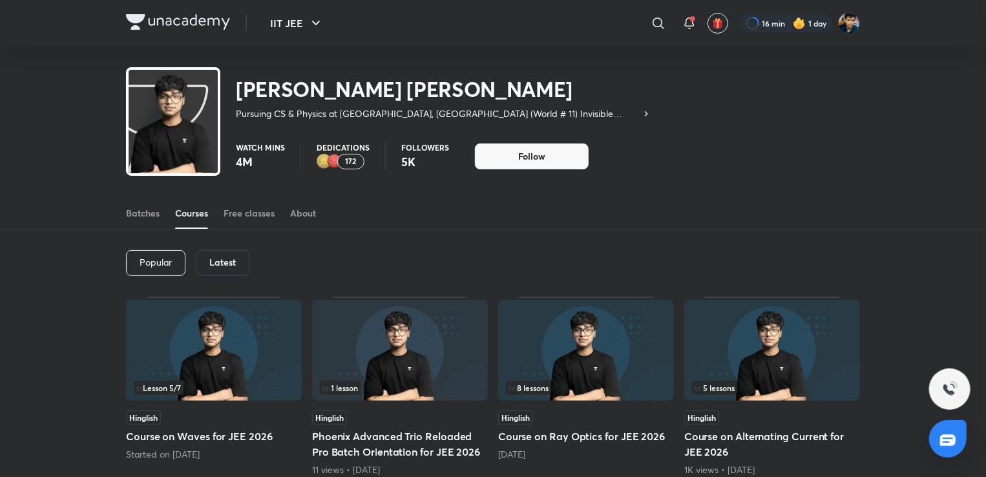
click at [219, 257] on h6 "Latest" at bounding box center [222, 262] width 26 height 10
click at [157, 260] on p "Popular" at bounding box center [156, 262] width 32 height 10
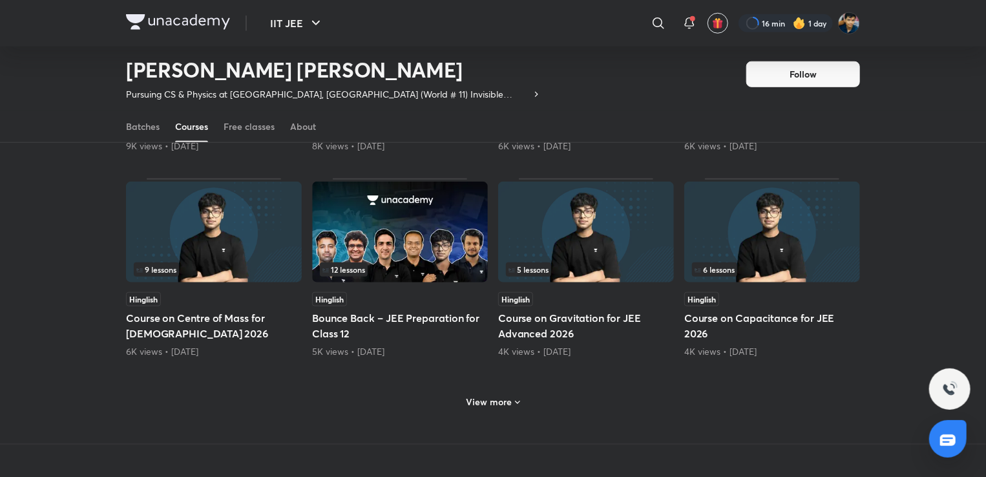
scroll to position [514, 0]
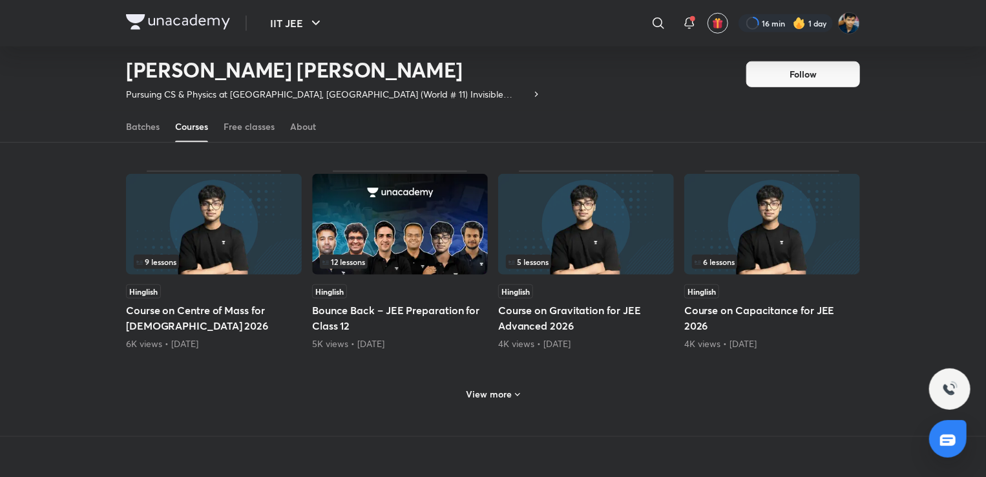
click at [501, 388] on h6 "View more" at bounding box center [490, 394] width 46 height 13
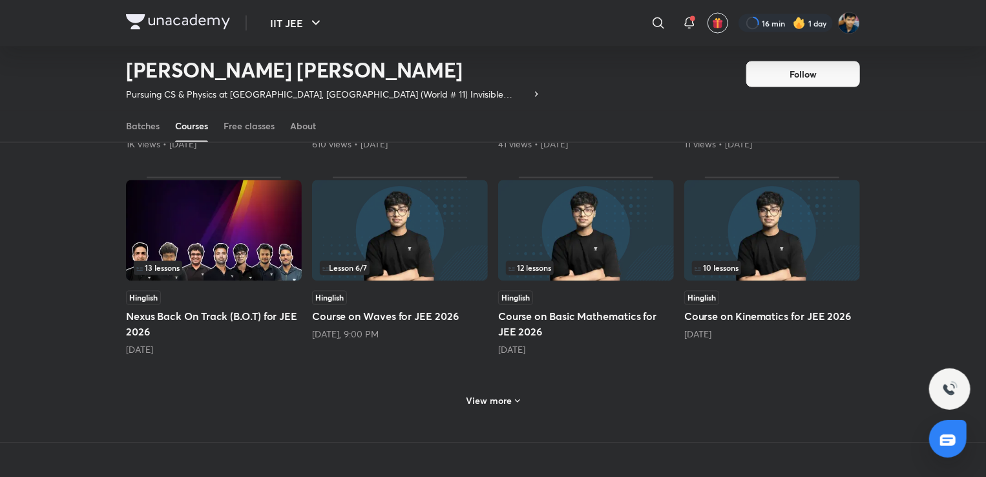
scroll to position [1127, 0]
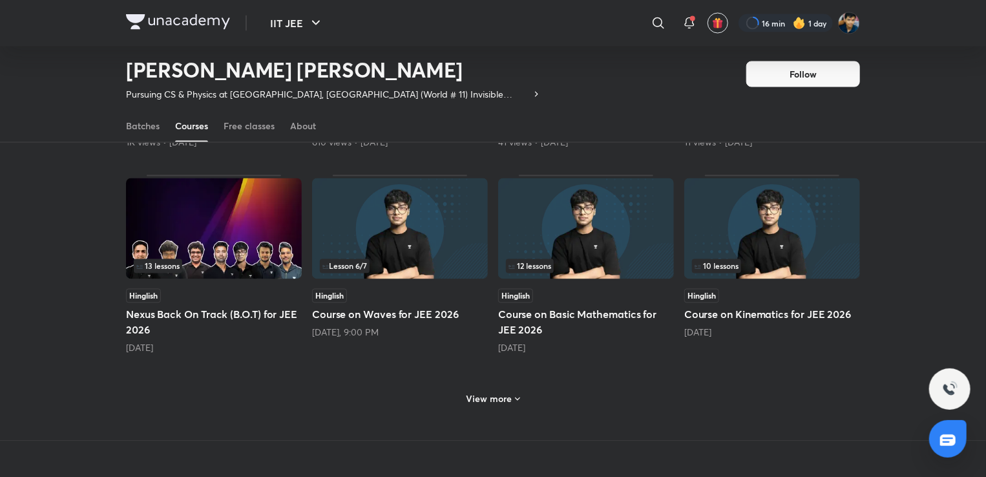
click at [491, 393] on h6 "View more" at bounding box center [490, 399] width 46 height 13
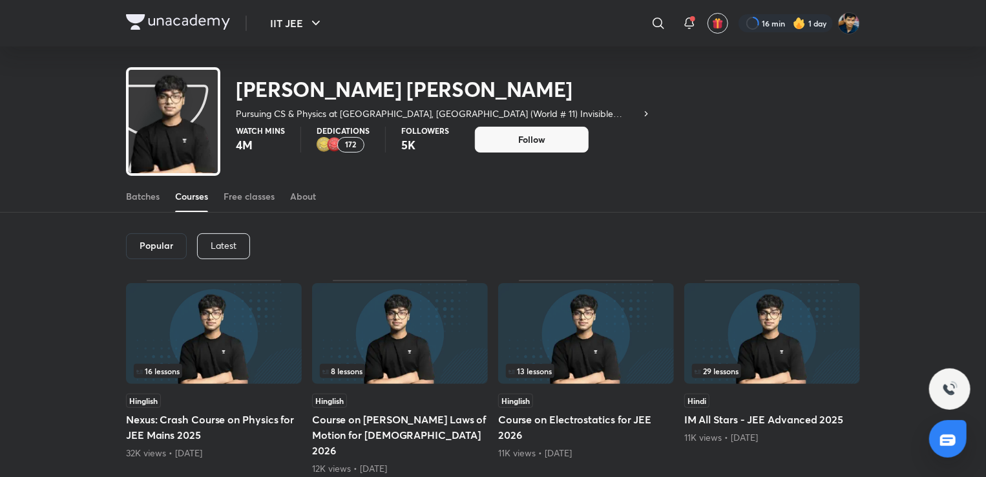
scroll to position [0, 0]
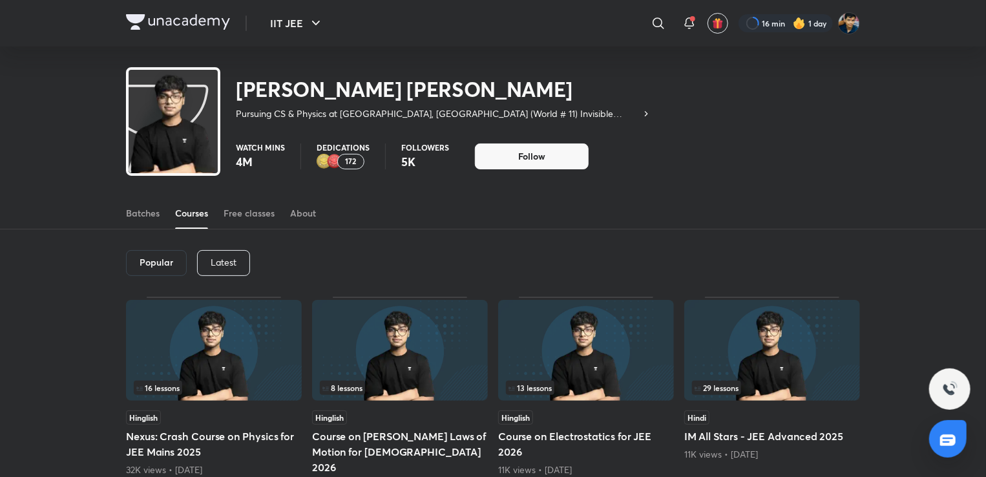
click at [205, 271] on div "Latest" at bounding box center [223, 263] width 53 height 26
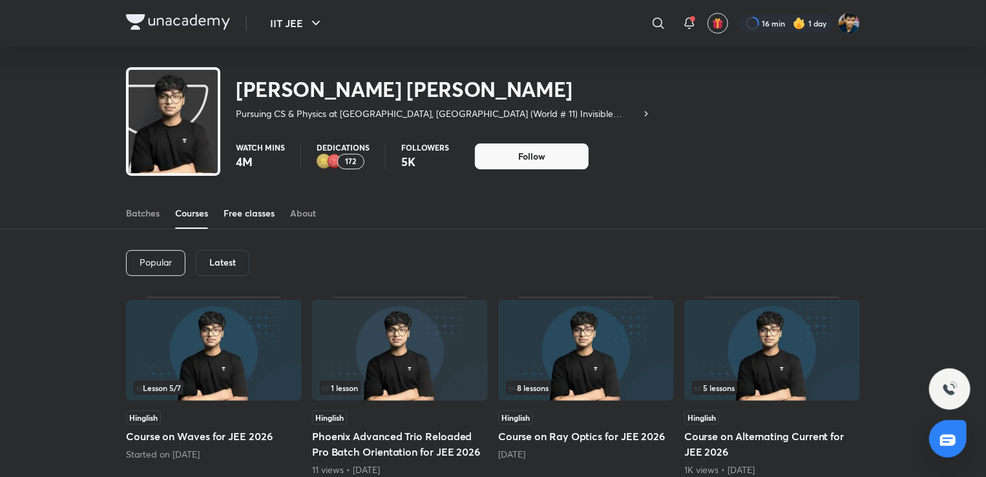
click at [264, 205] on link "Free classes" at bounding box center [249, 213] width 51 height 31
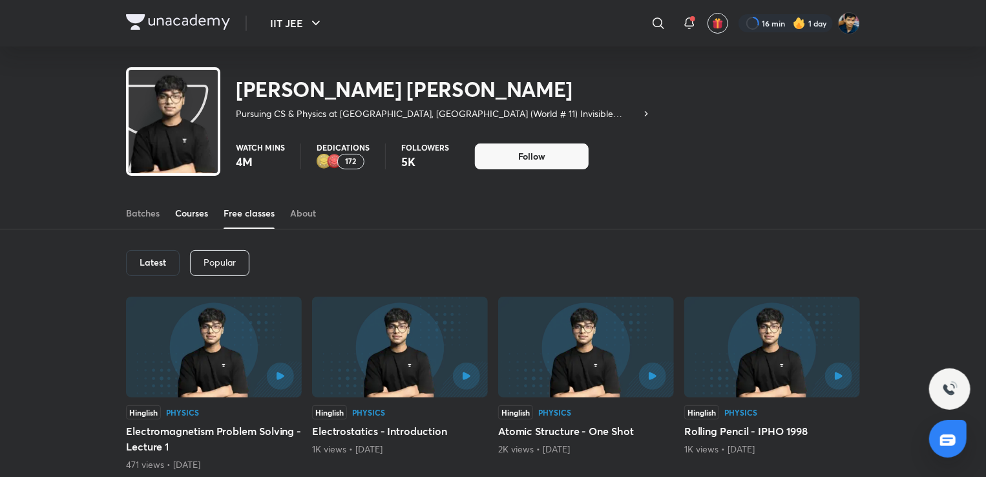
click at [200, 215] on div "Courses" at bounding box center [191, 213] width 33 height 13
